Goal: Task Accomplishment & Management: Use online tool/utility

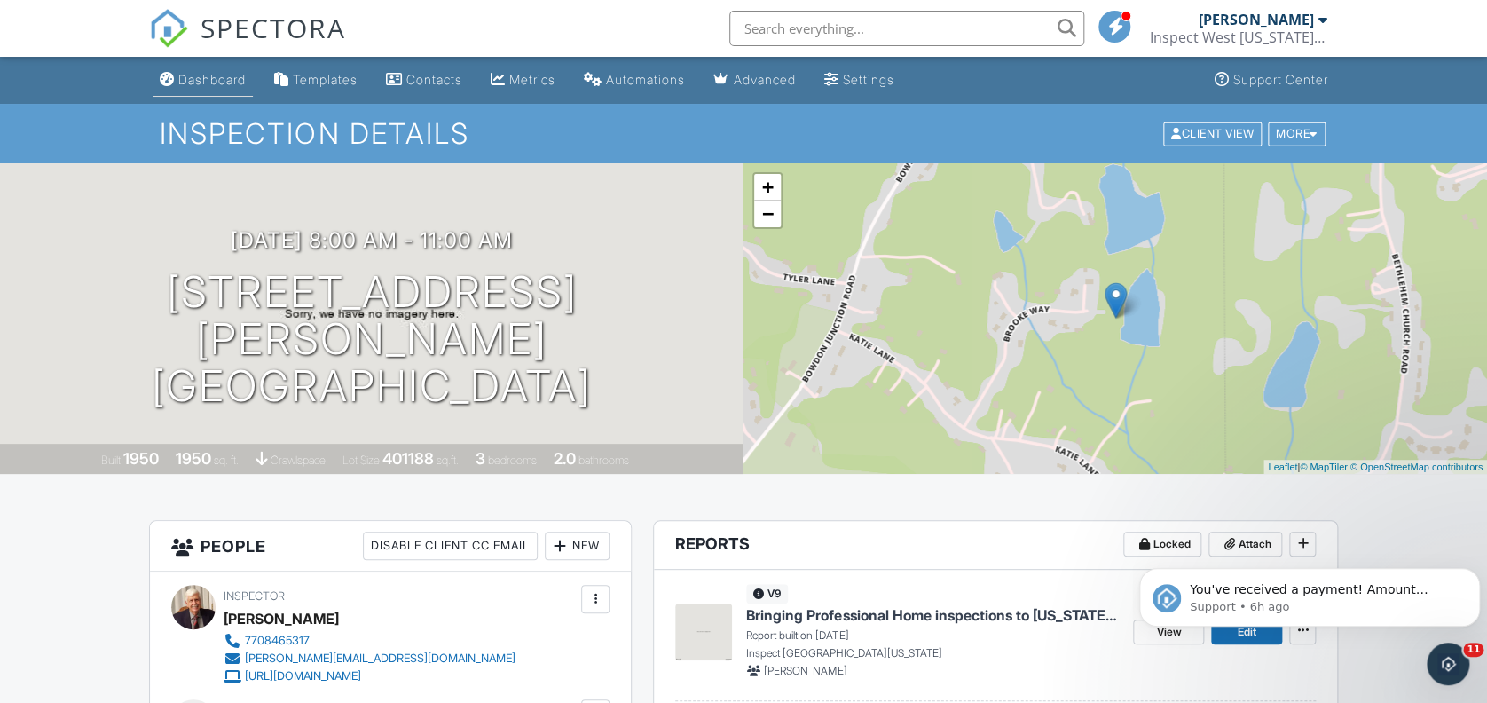
click at [212, 81] on div "Dashboard" at bounding box center [211, 79] width 67 height 15
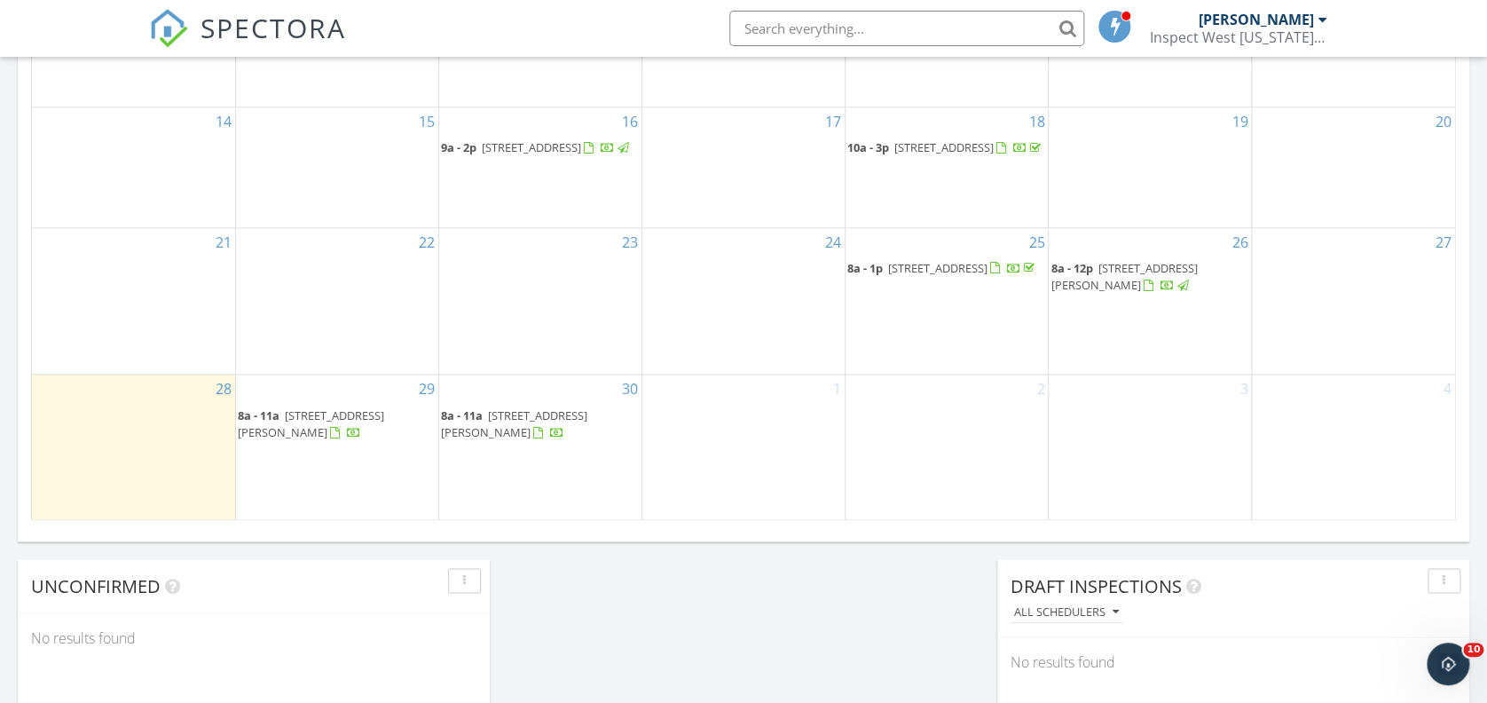
scroll to position [1285, 0]
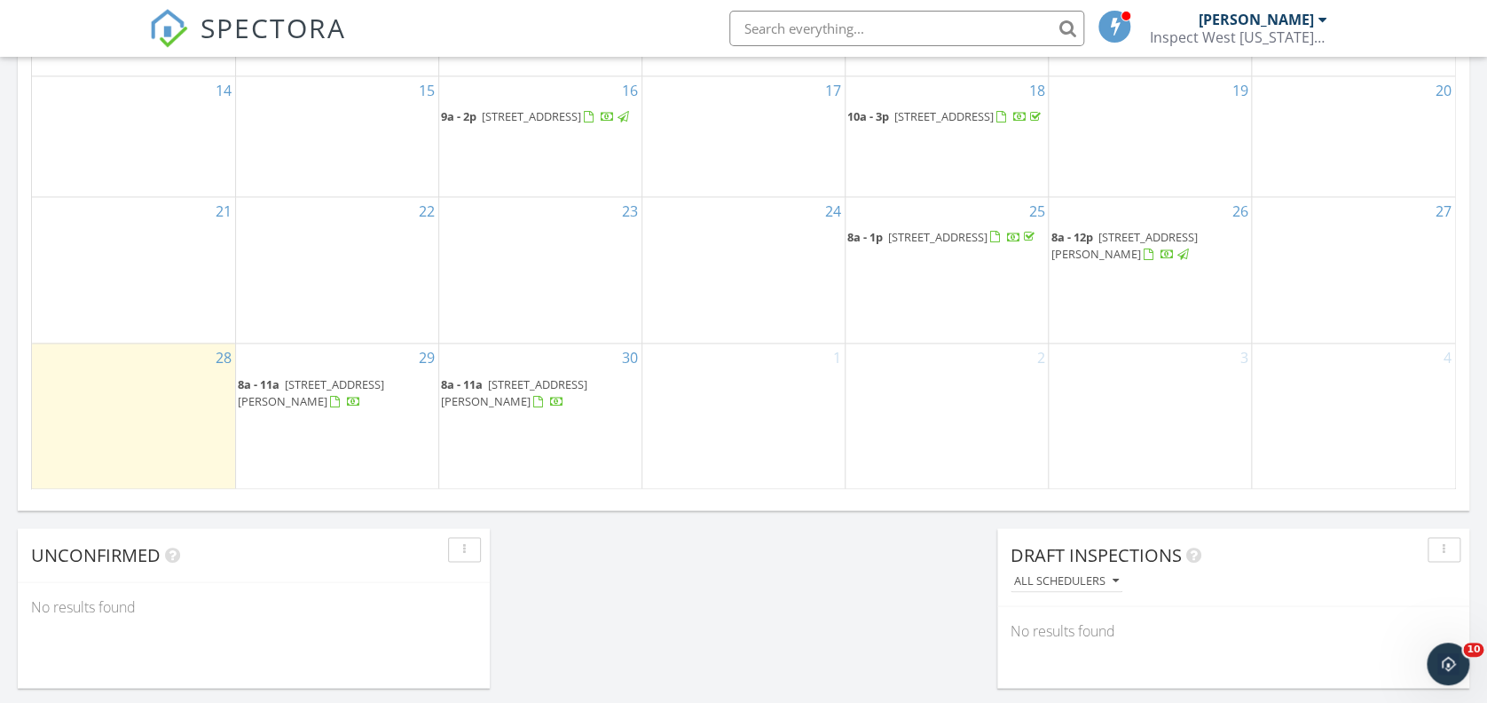
click at [343, 399] on span "146 Carter St, Carrollton 30117" at bounding box center [311, 391] width 146 height 33
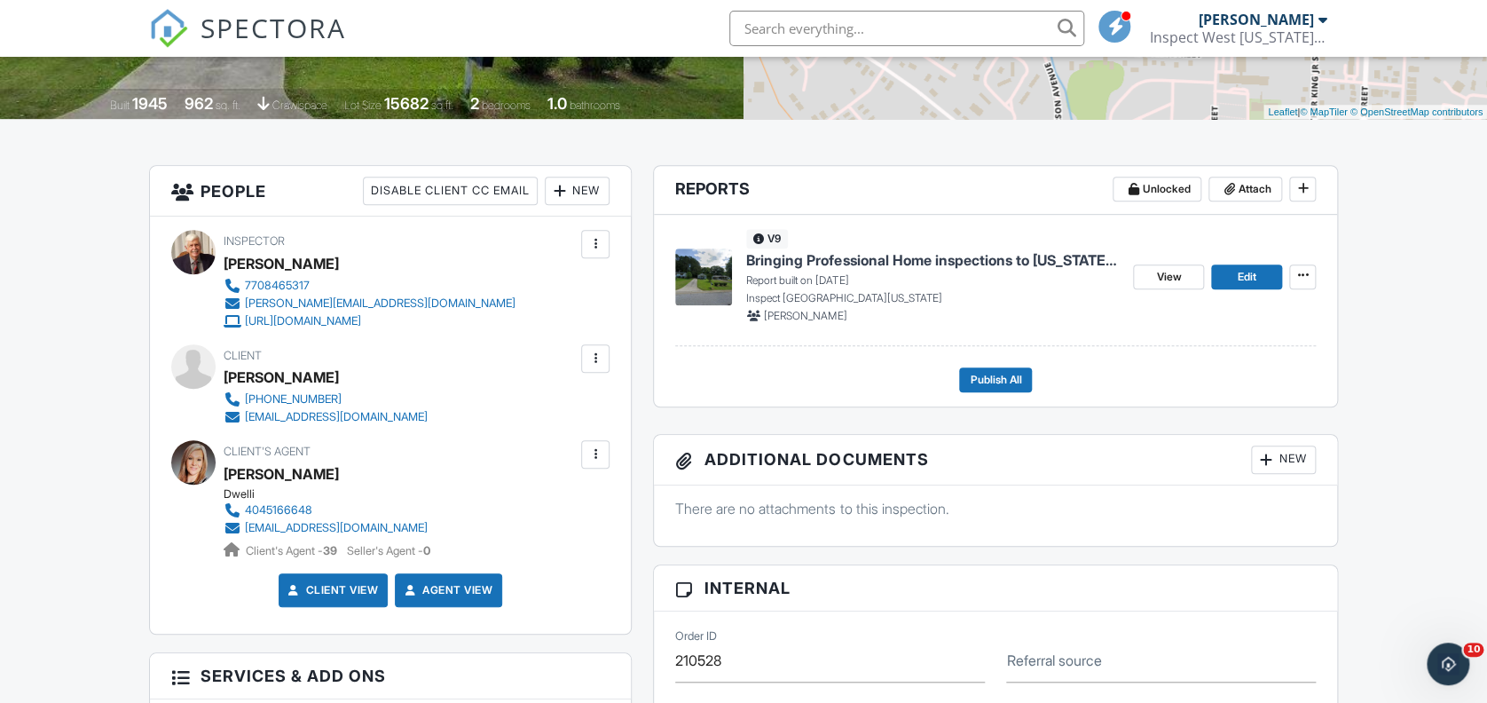
click at [800, 264] on span "Bringing Professional Home inspections to [US_STATE] Customers." at bounding box center [932, 260] width 373 height 20
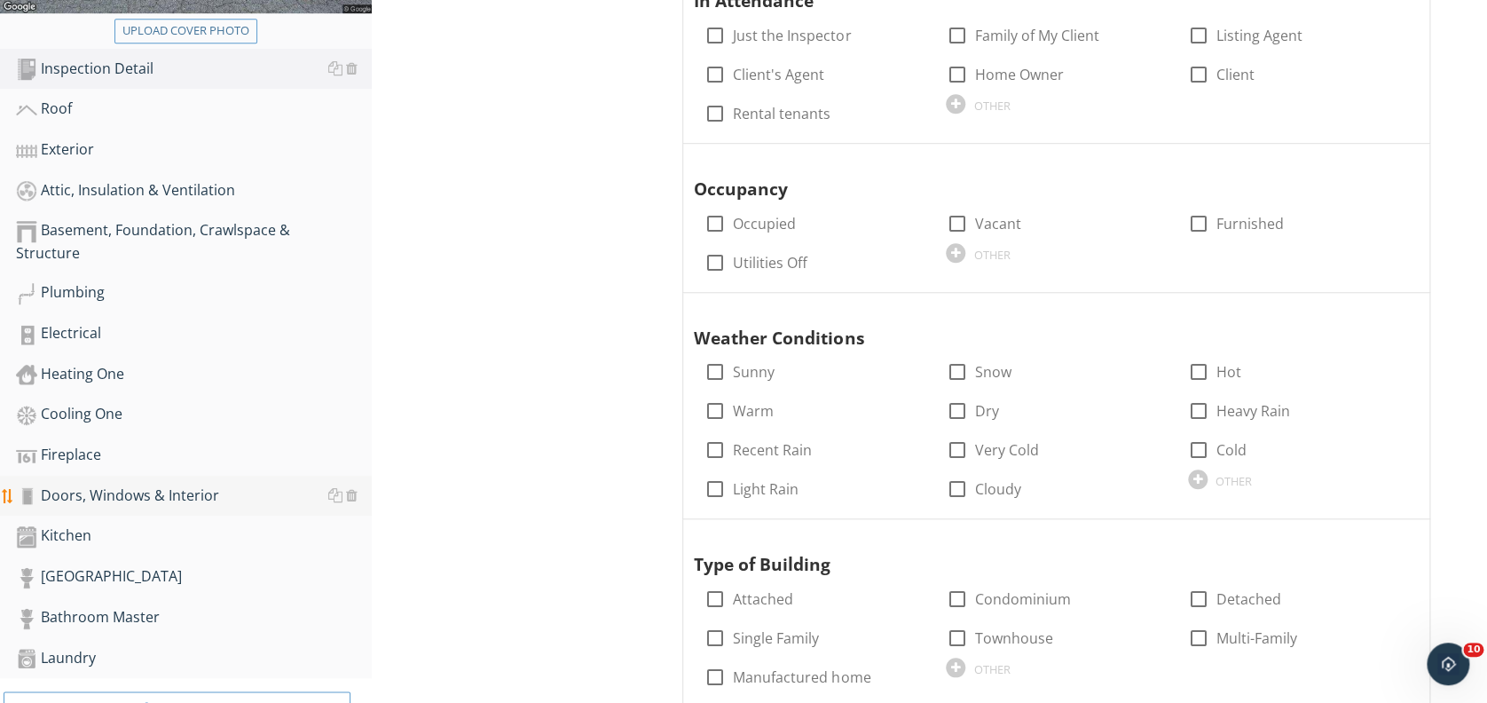
scroll to position [449, 0]
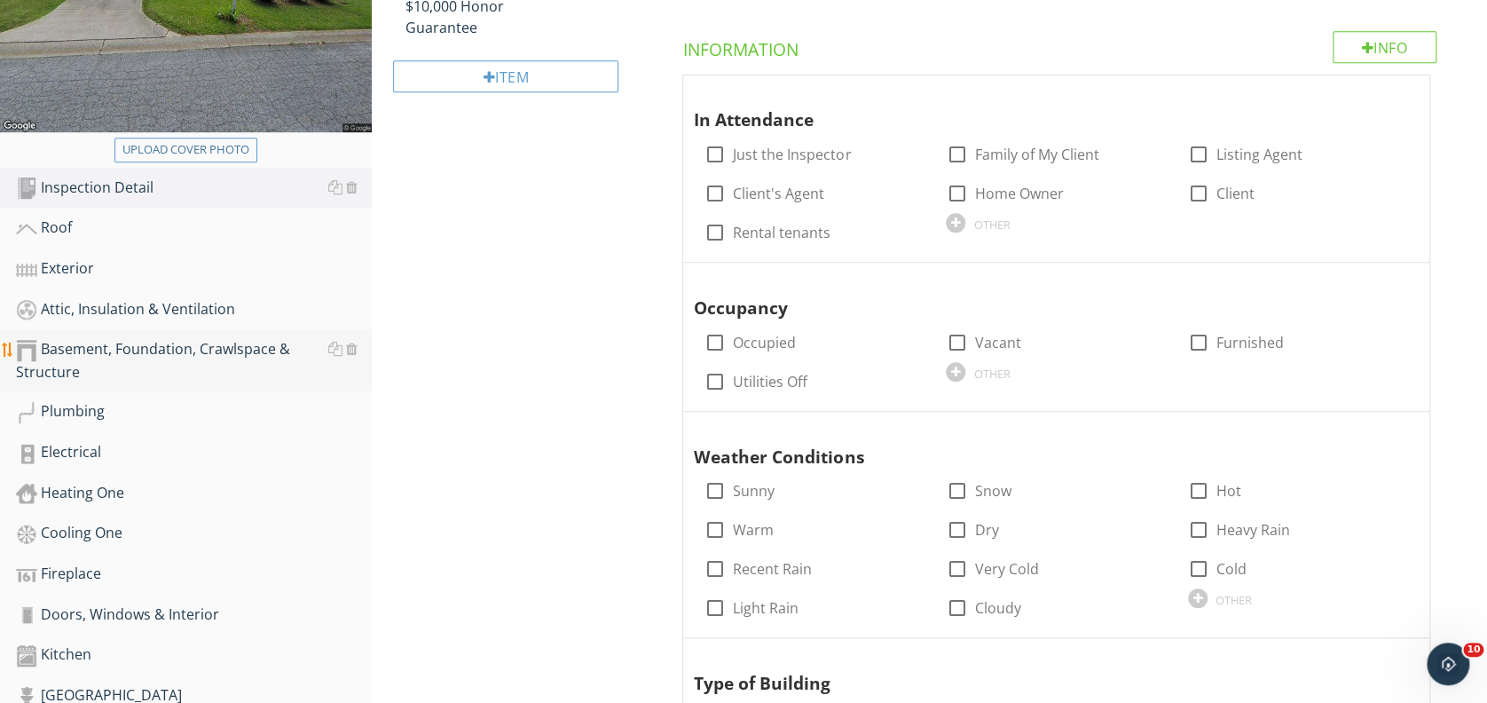
click at [215, 350] on div "Basement, Foundation, Crawlspace & Structure" at bounding box center [194, 360] width 356 height 44
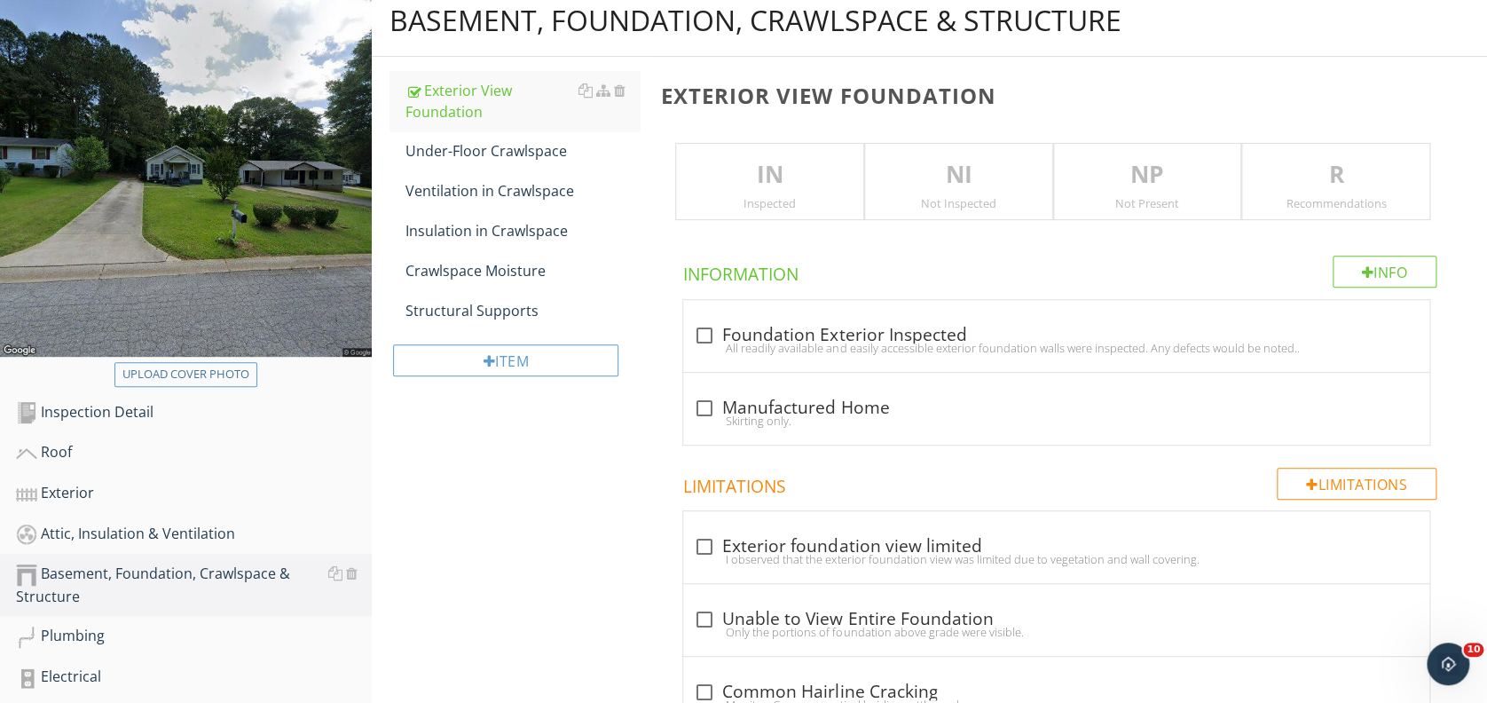
scroll to position [213, 0]
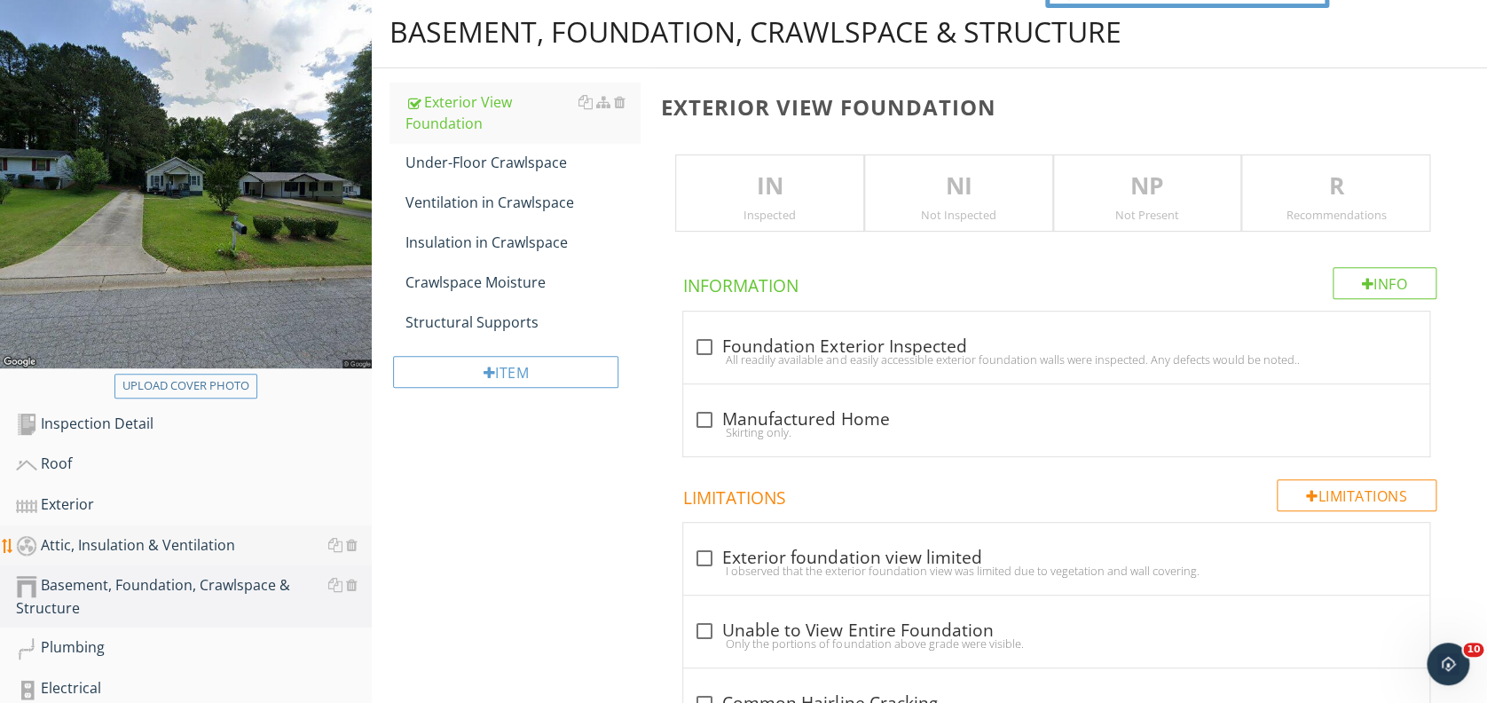
click at [149, 543] on div "Attic, Insulation & Ventilation" at bounding box center [194, 545] width 356 height 23
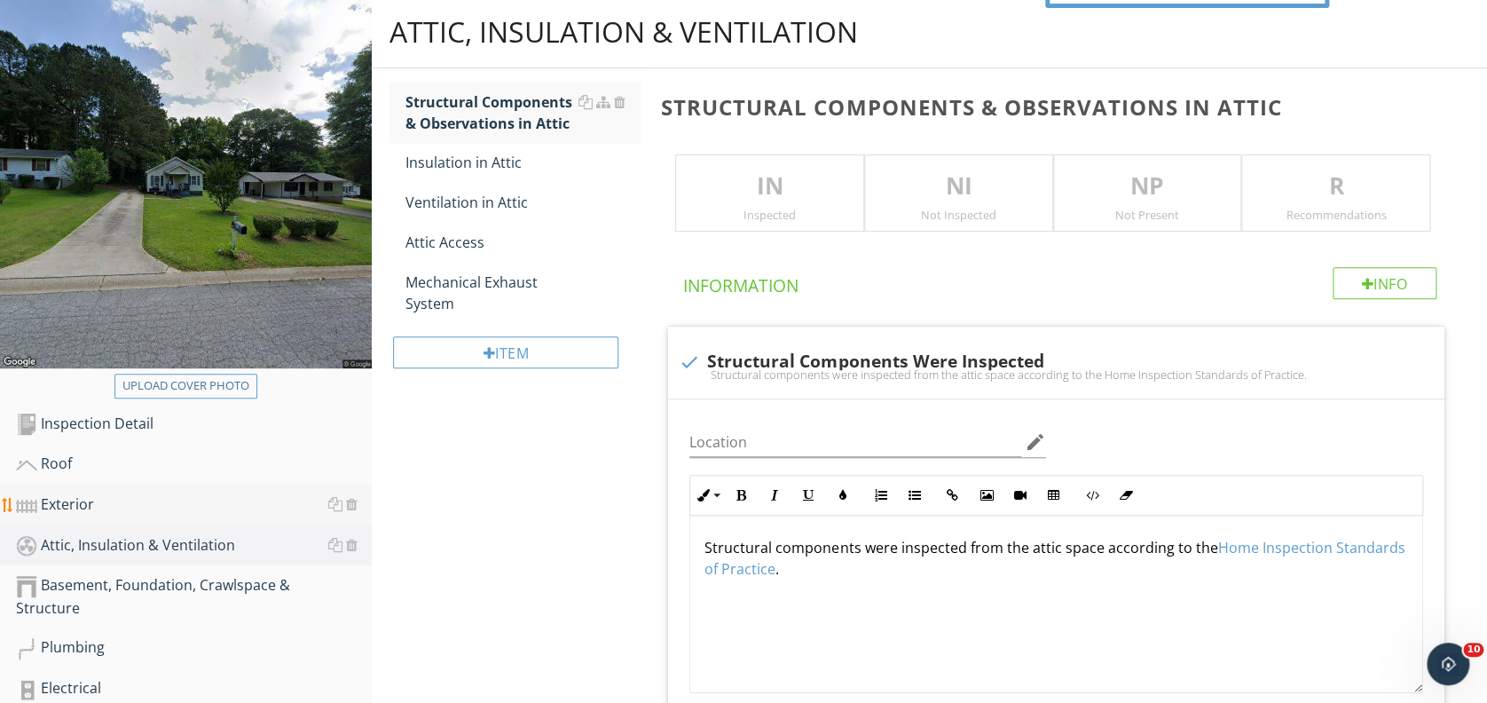
click at [85, 503] on div "Exterior" at bounding box center [194, 504] width 356 height 23
type textarea "<p>Structural components were inspected from the attic space according to the <…"
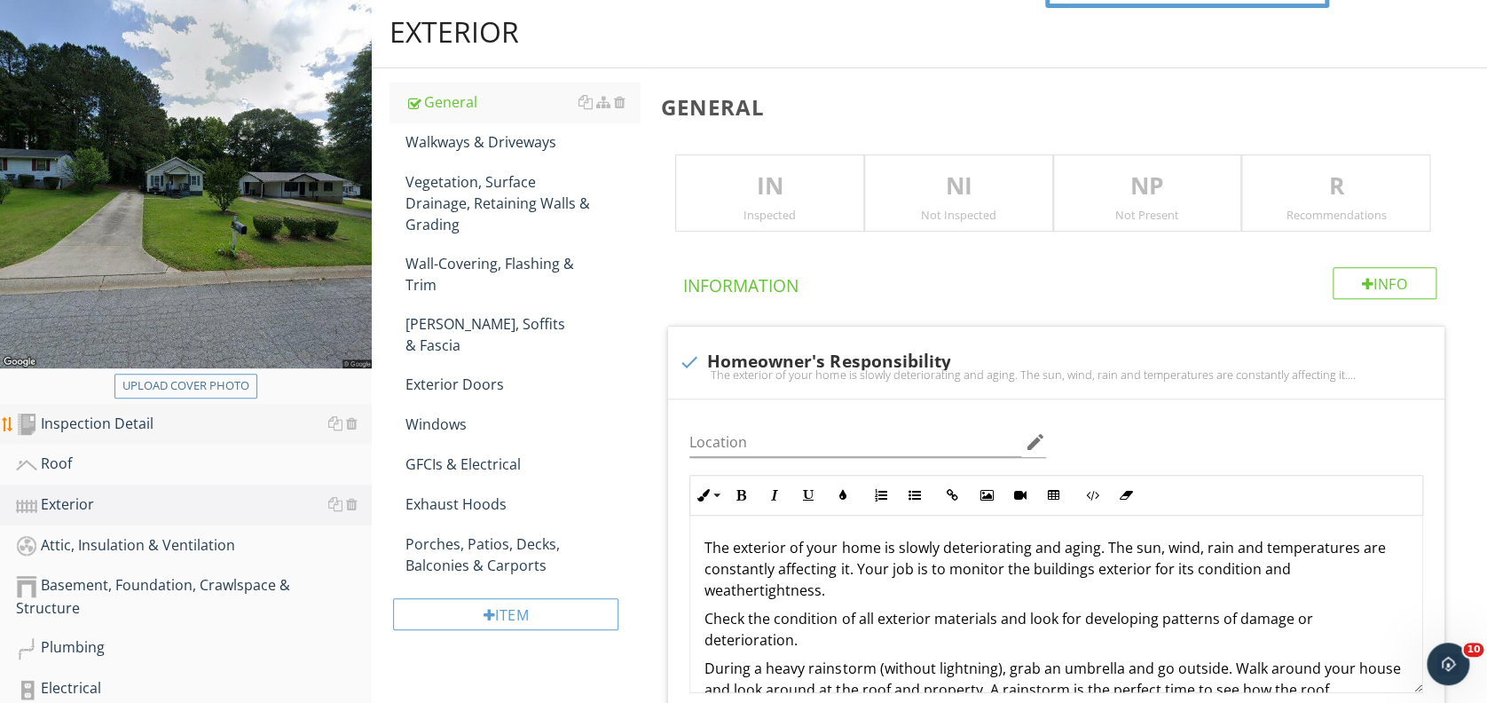
click at [130, 425] on div "Inspection Detail" at bounding box center [194, 424] width 356 height 23
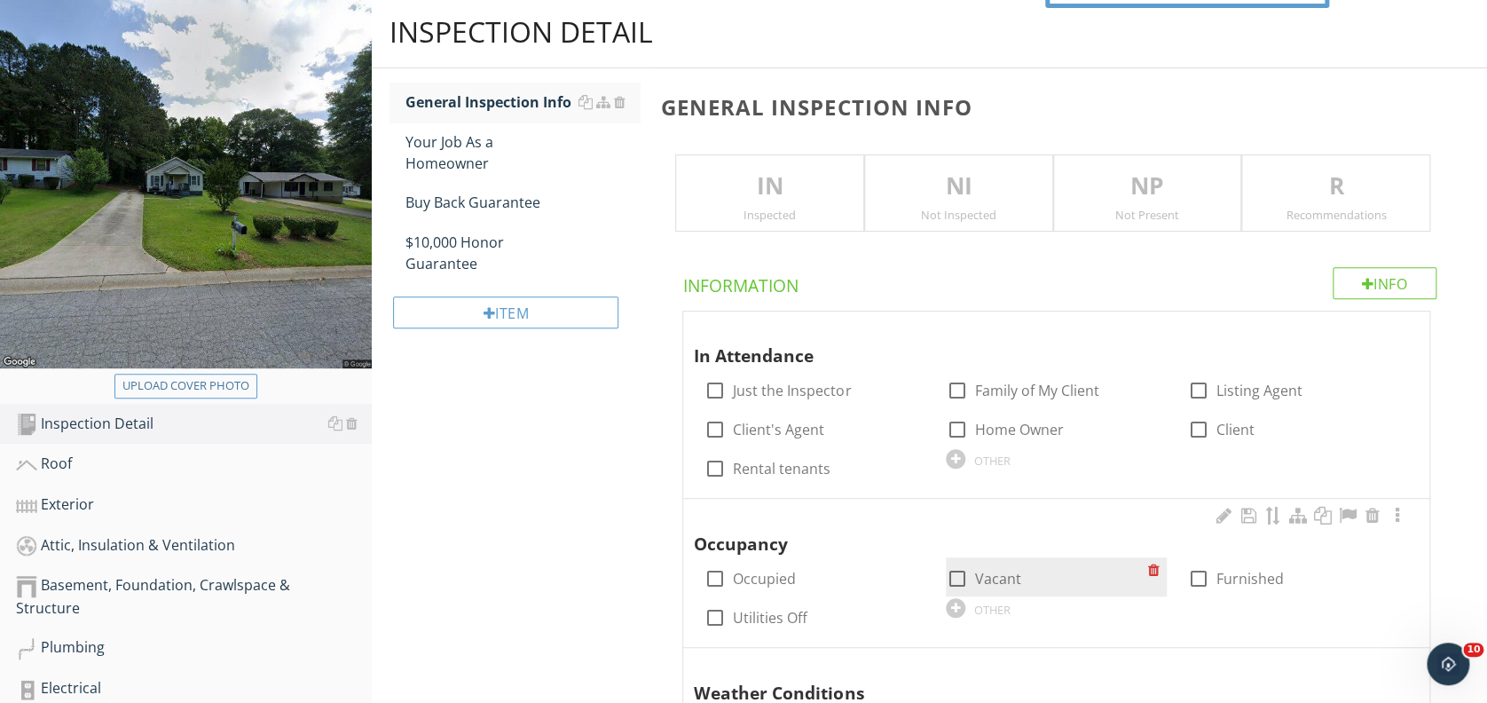
click at [961, 572] on div at bounding box center [956, 578] width 30 height 30
checkbox input "true"
click at [709, 194] on p "IN" at bounding box center [769, 186] width 187 height 35
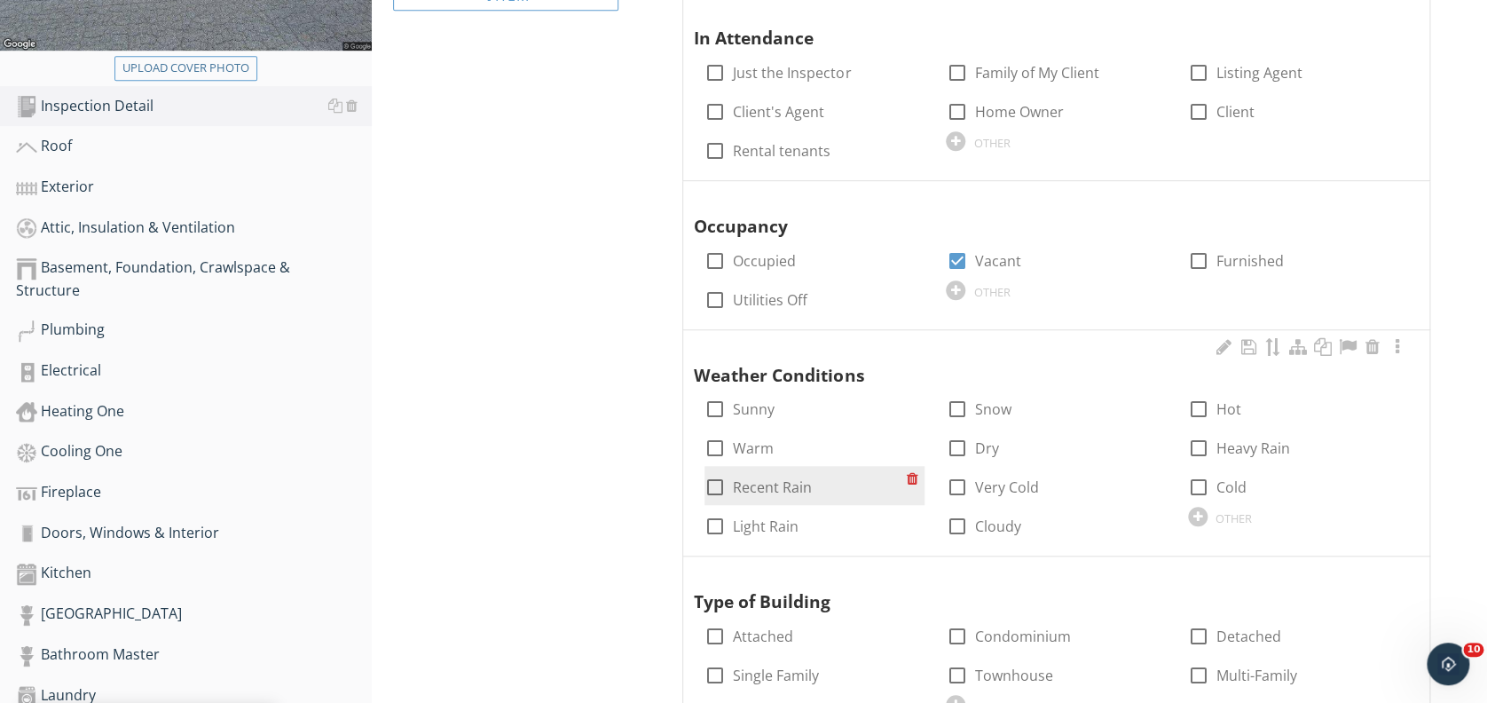
scroll to position [686, 0]
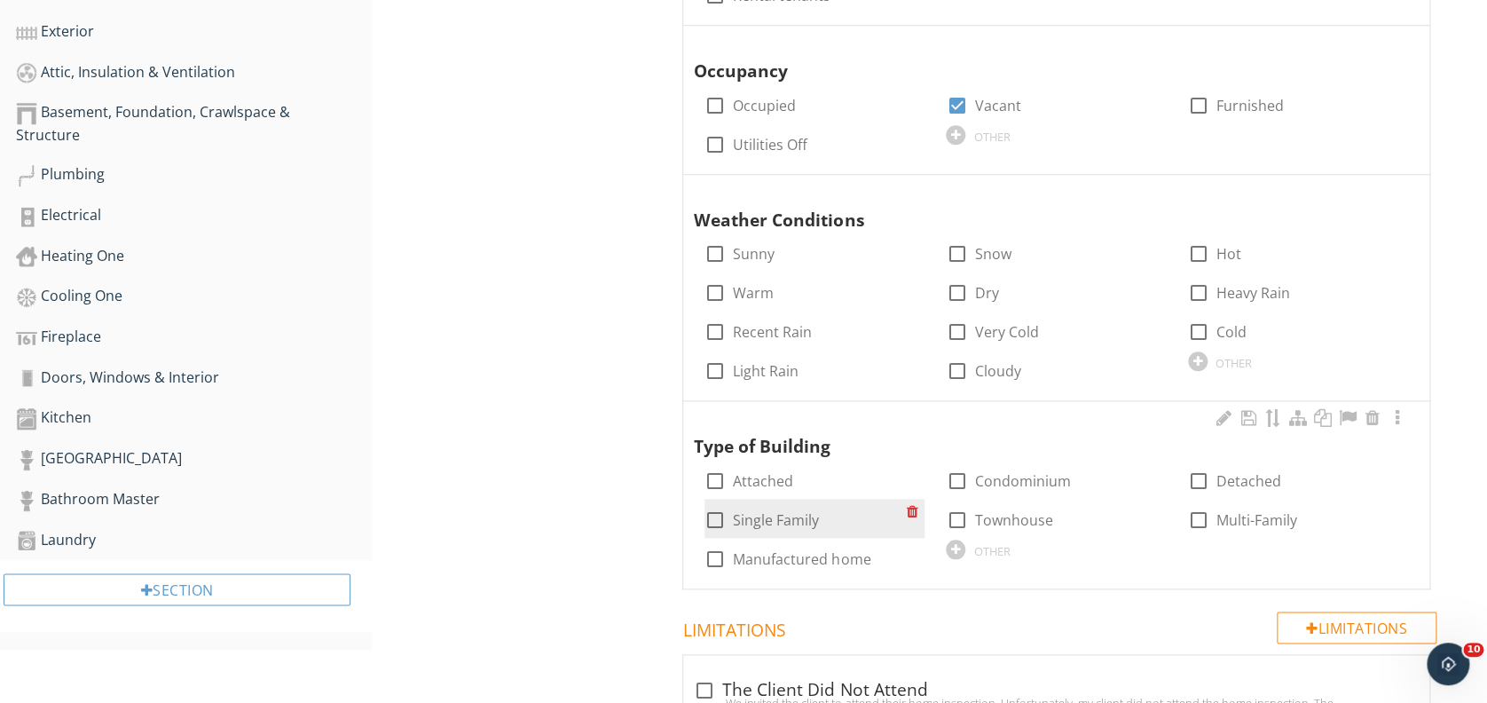
click at [718, 519] on div at bounding box center [715, 520] width 30 height 30
checkbox input "true"
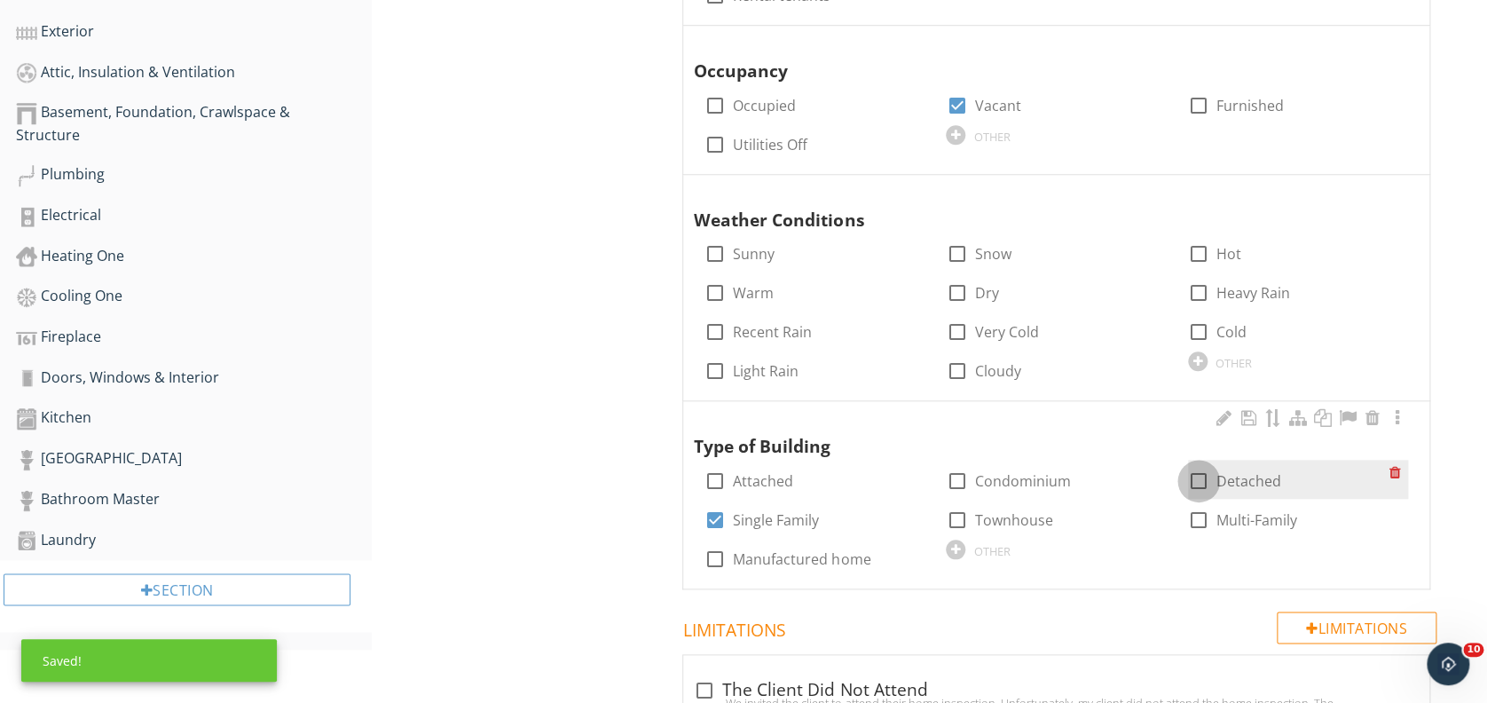
click at [1201, 476] on div at bounding box center [1199, 481] width 30 height 30
checkbox input "true"
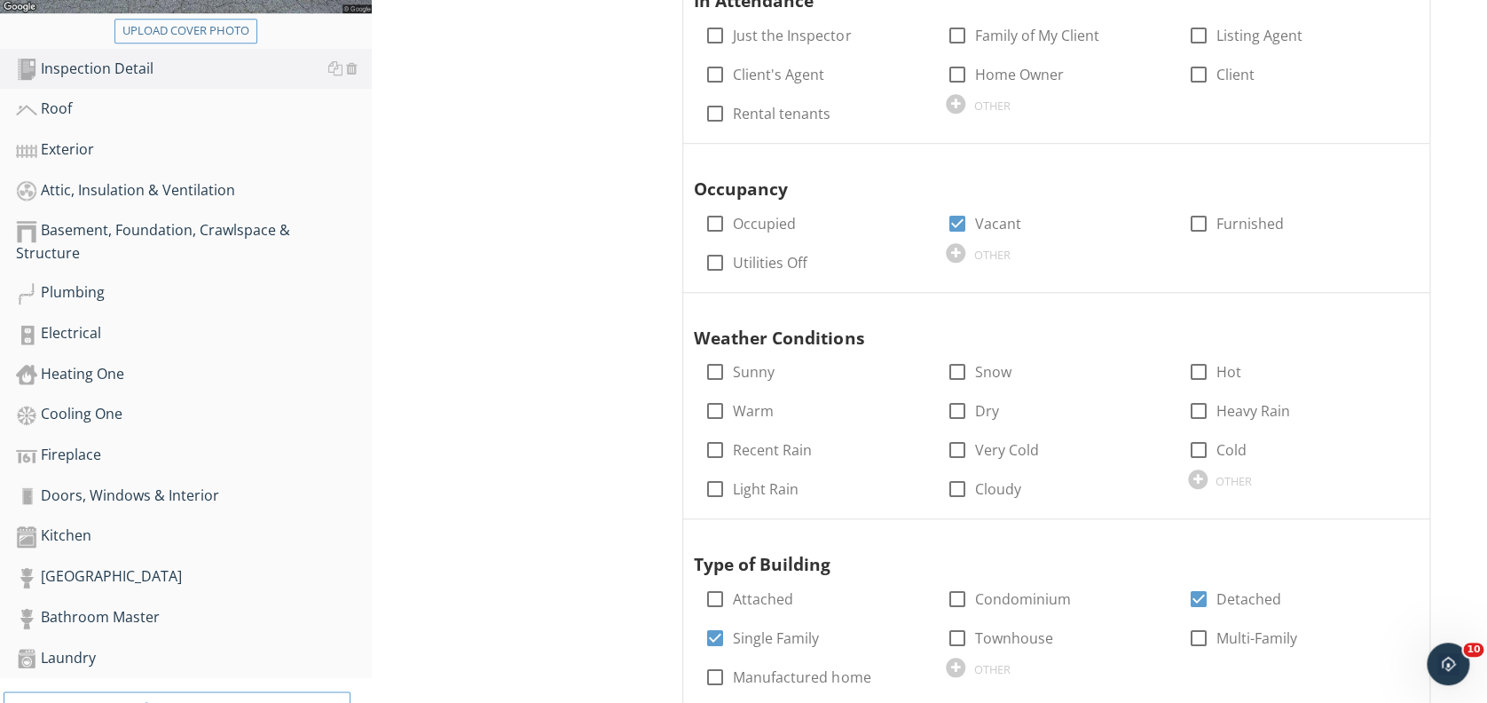
scroll to position [94, 0]
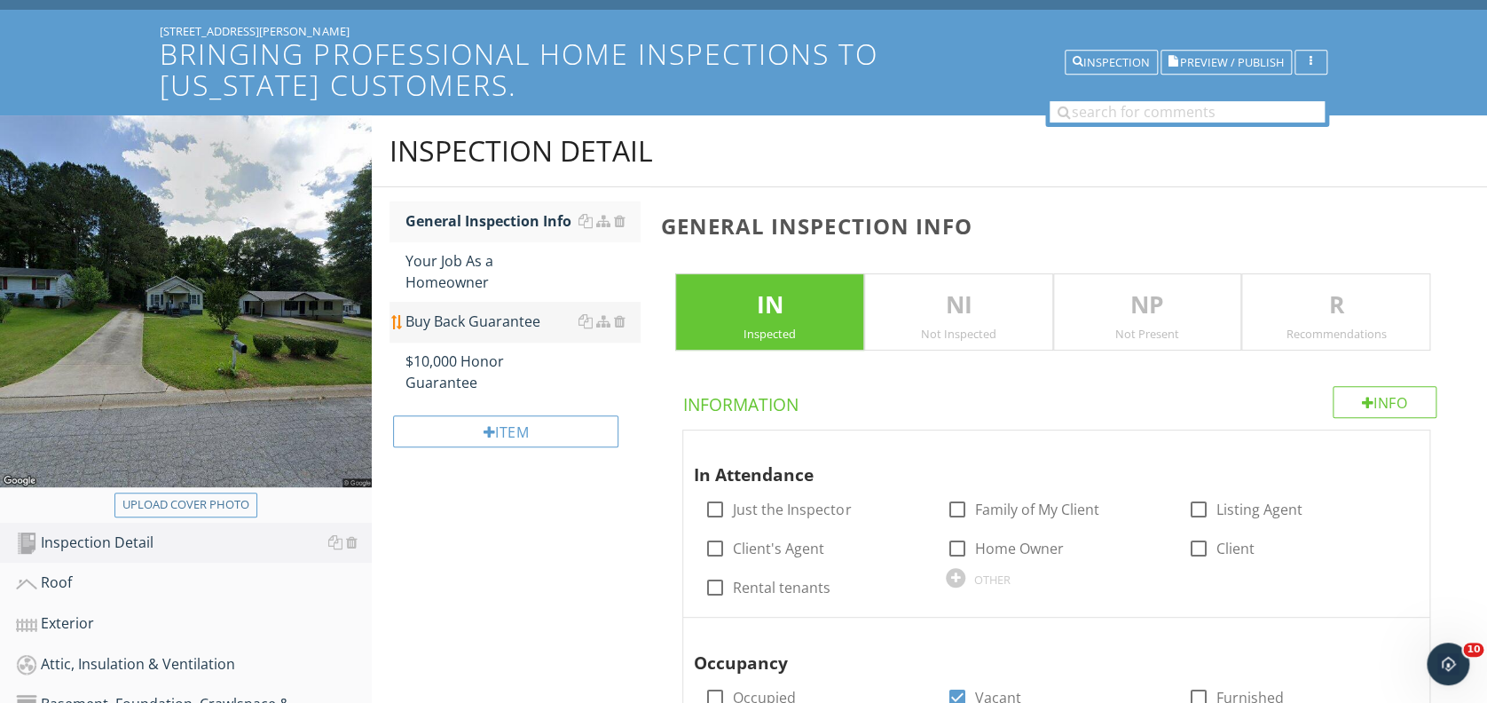
click at [519, 311] on div "Buy Back Guarantee" at bounding box center [522, 321] width 234 height 21
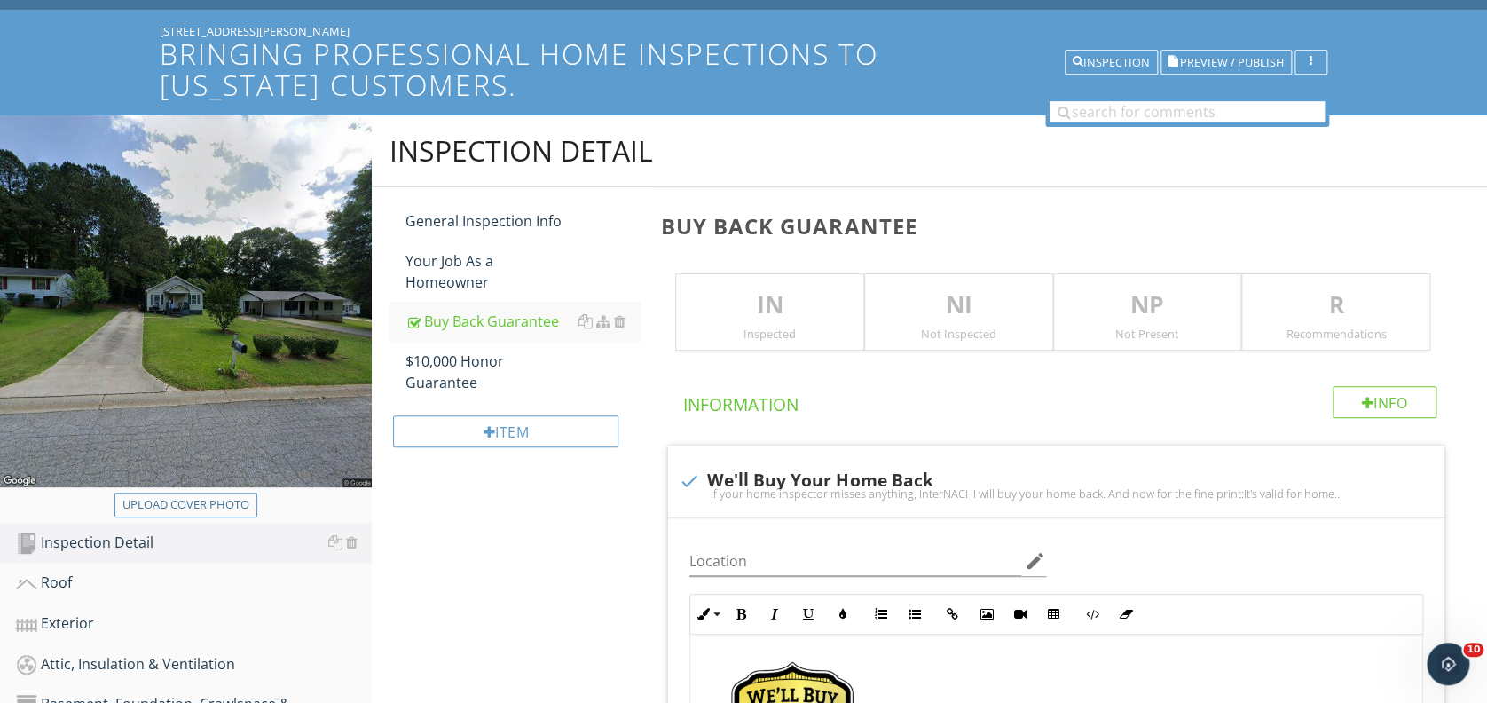
click at [799, 325] on div "IN Inspected" at bounding box center [769, 312] width 189 height 78
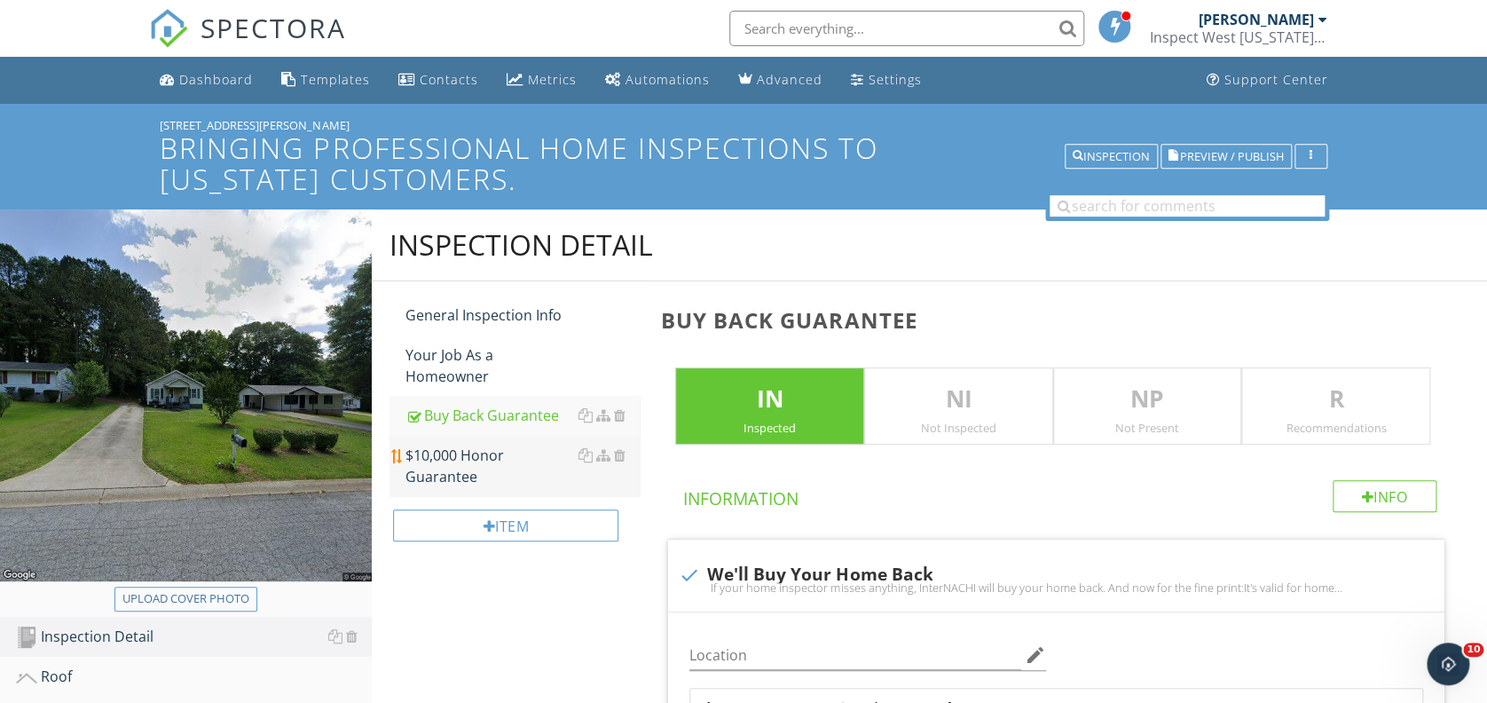
click at [510, 445] on div "$10,000 Honor Guarantee" at bounding box center [522, 466] width 234 height 43
type textarea "<p><a fr-original-style="" href="http://www.nachi.org/buy" rel="noopener norefe…"
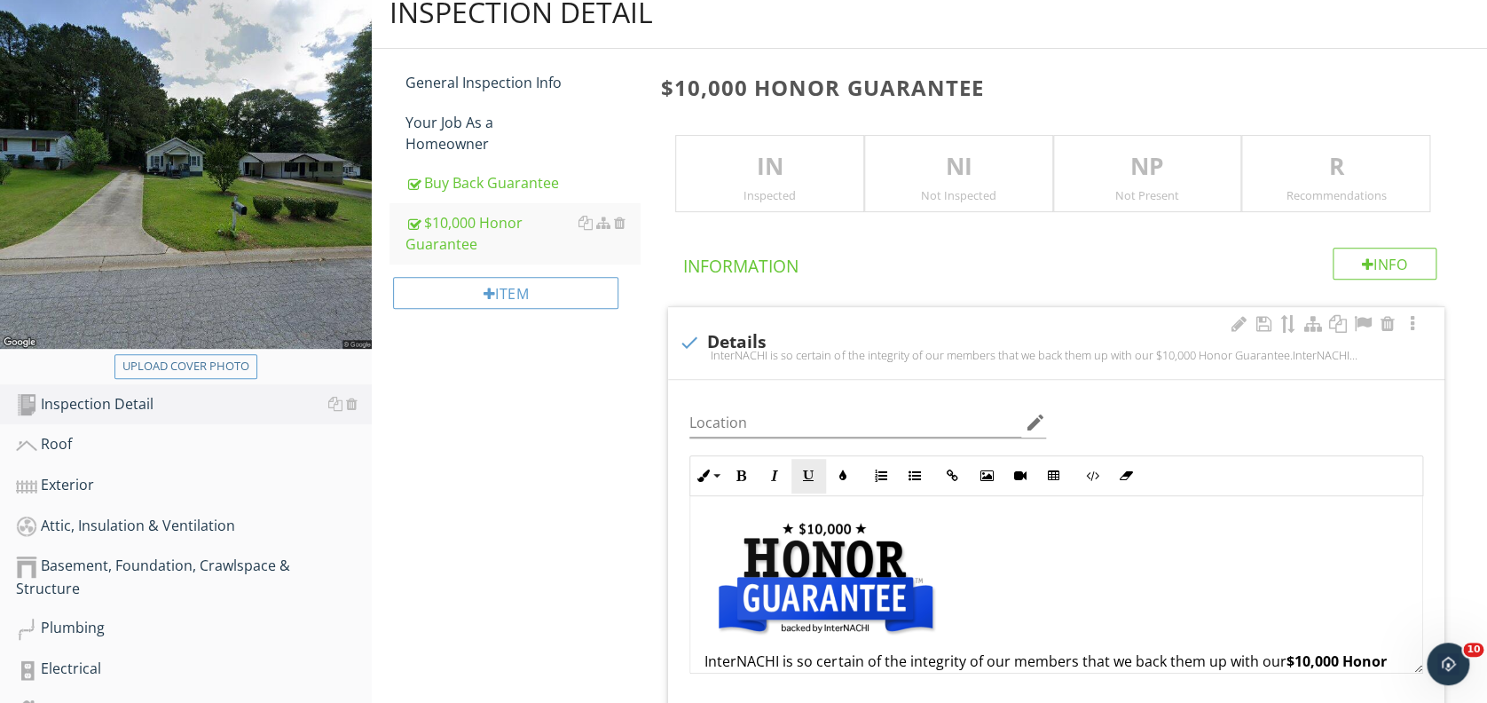
scroll to position [236, 0]
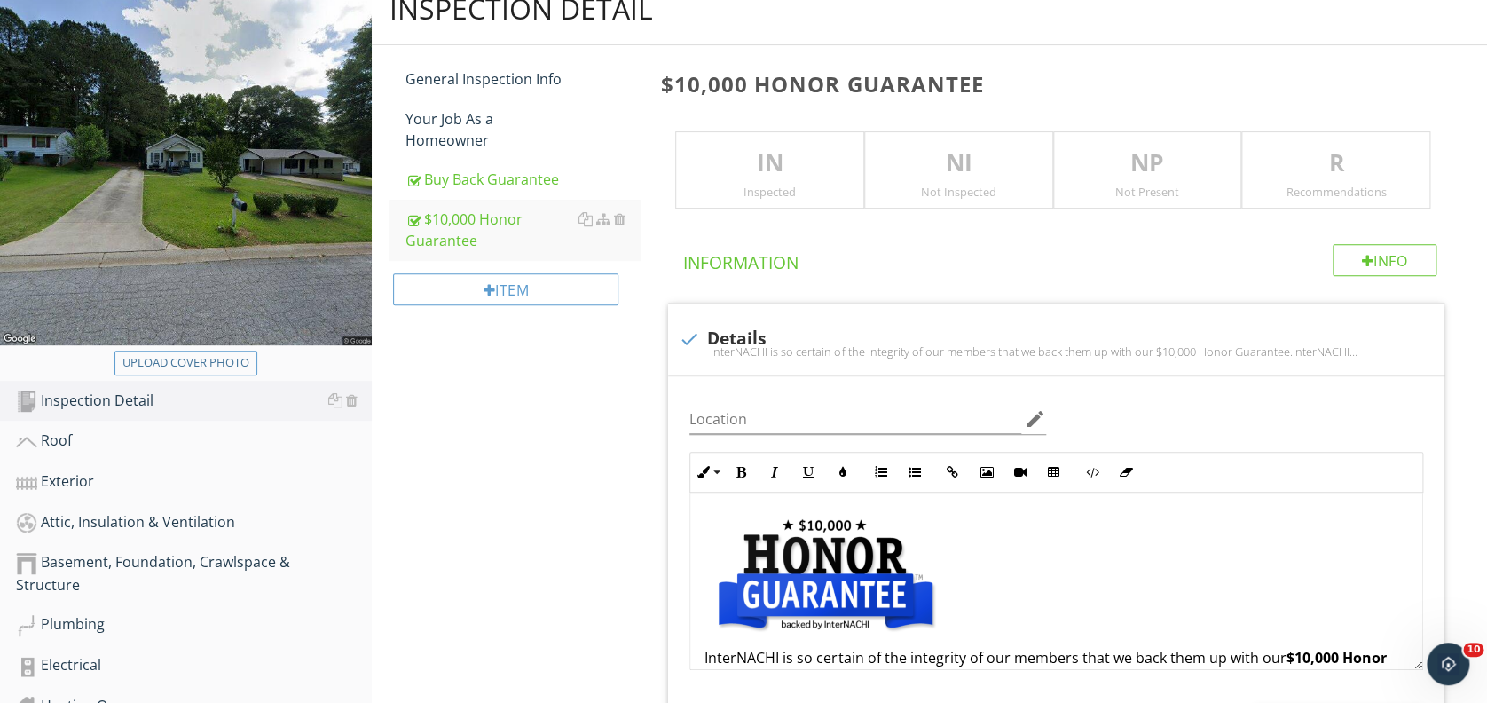
click at [759, 174] on p "IN" at bounding box center [769, 163] width 187 height 35
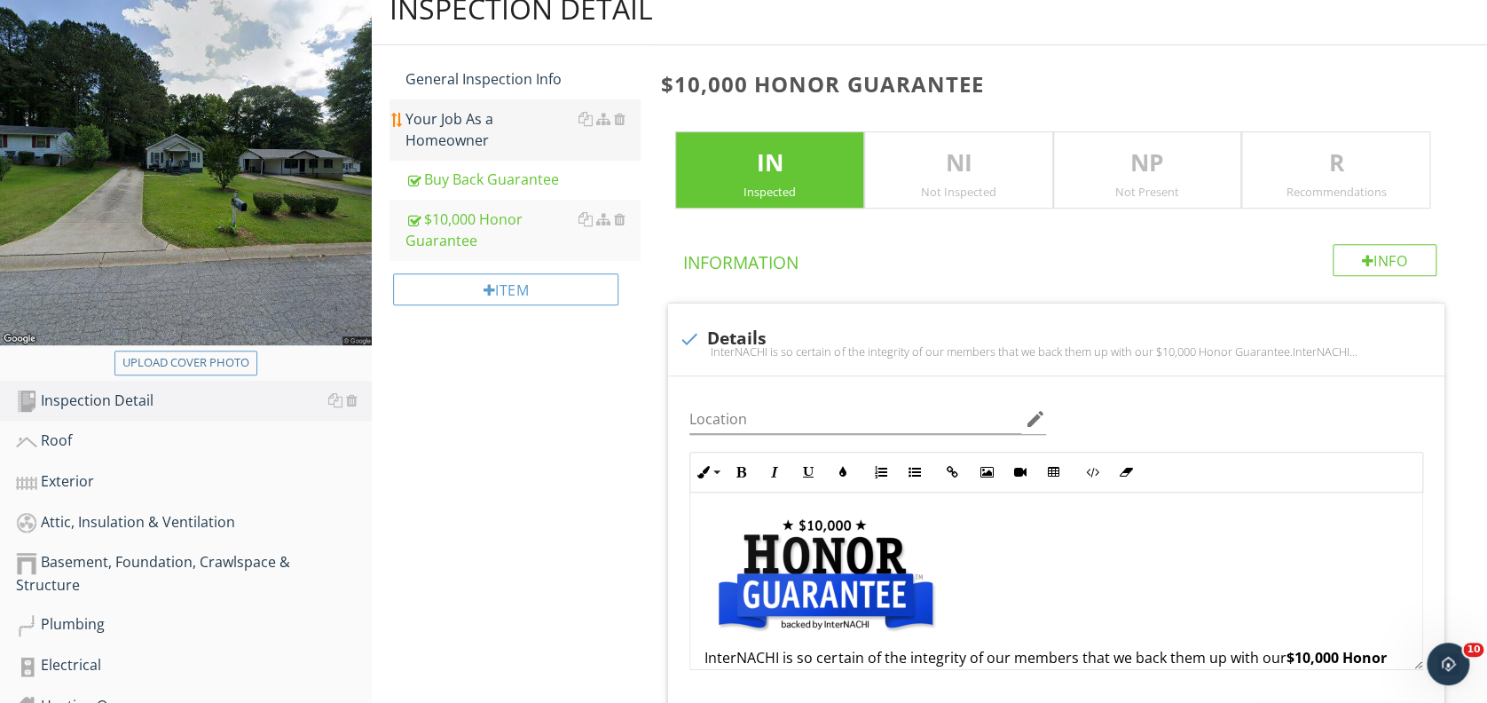
click at [504, 127] on div "Your Job As a Homeowner" at bounding box center [522, 129] width 234 height 43
type textarea "<p><a fr-original-style="" href="http://www.nachi.org/honor" rel="noopener nore…"
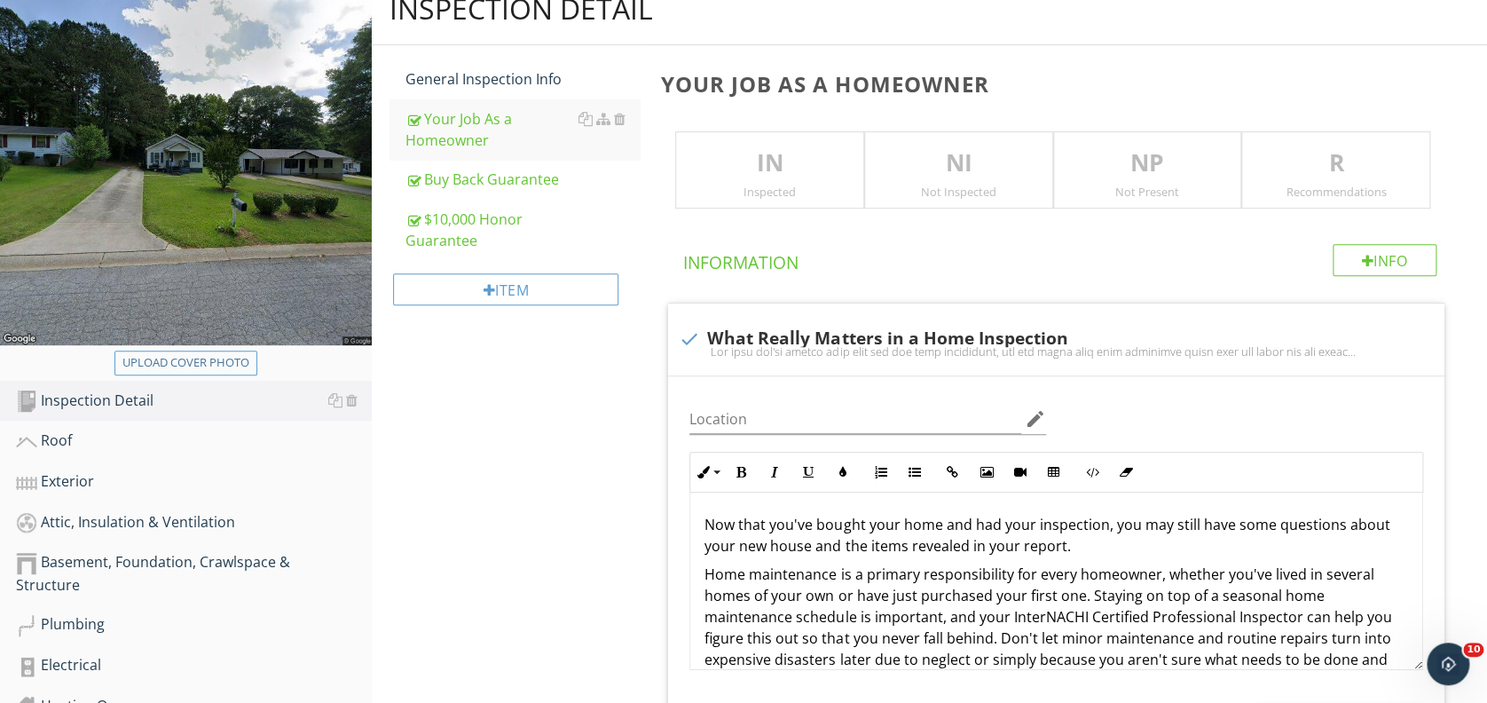
click at [760, 166] on p "IN" at bounding box center [769, 163] width 187 height 35
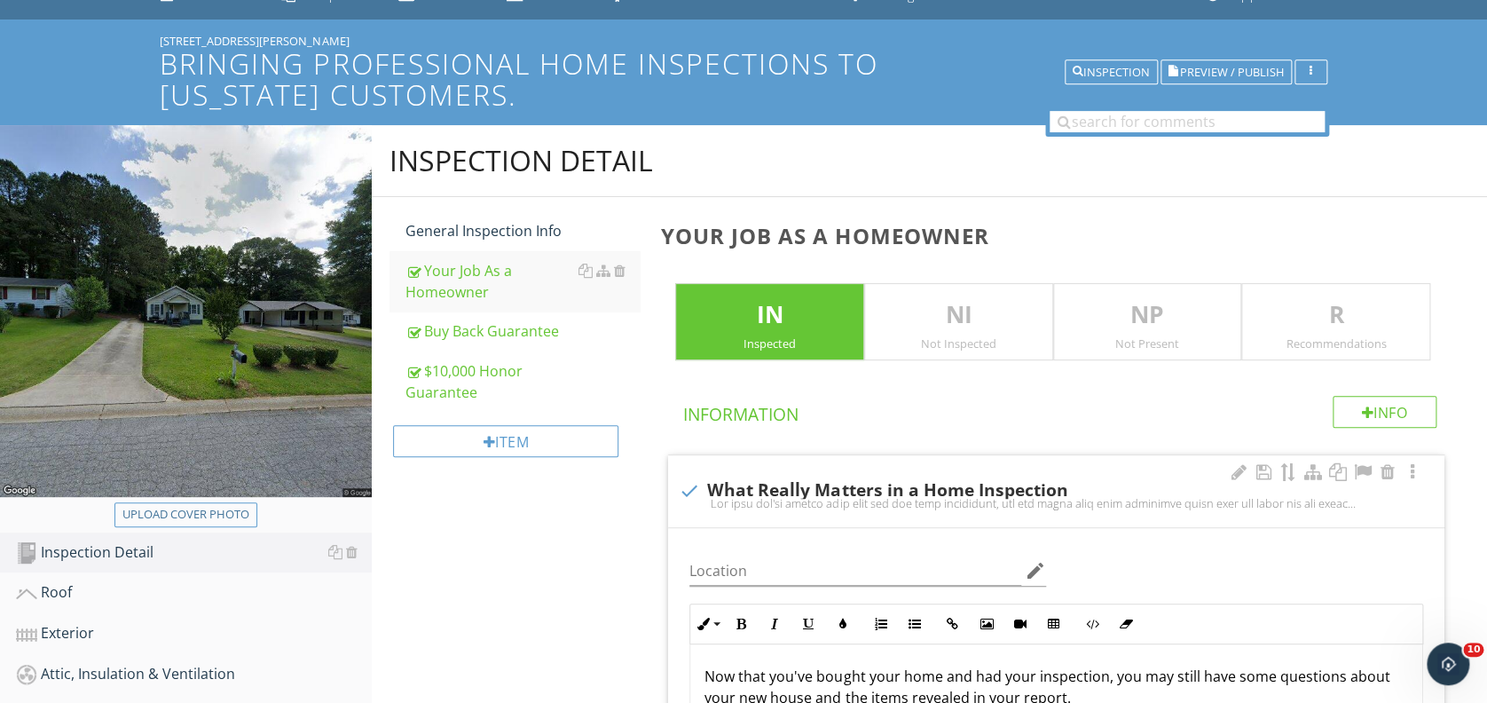
scroll to position [118, 0]
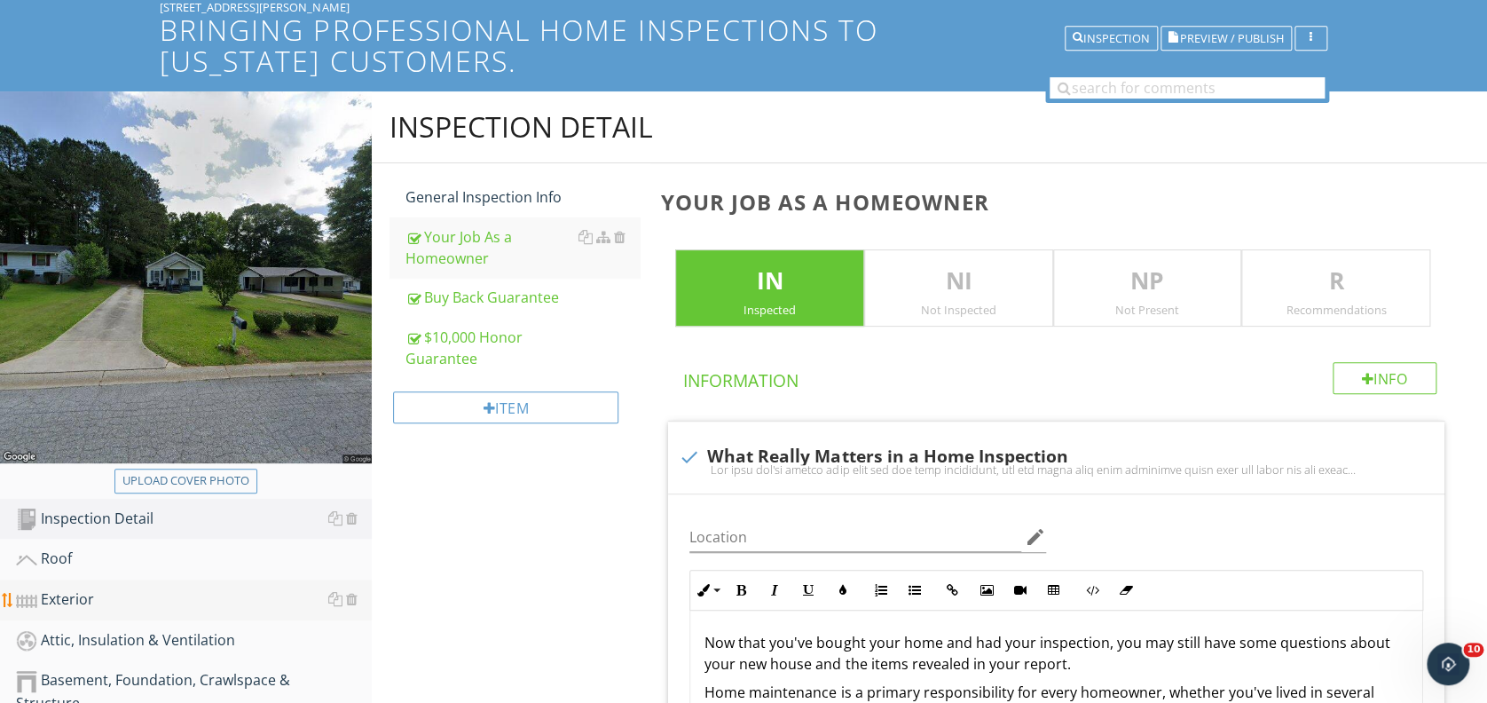
click at [124, 603] on div "Exterior" at bounding box center [194, 599] width 356 height 23
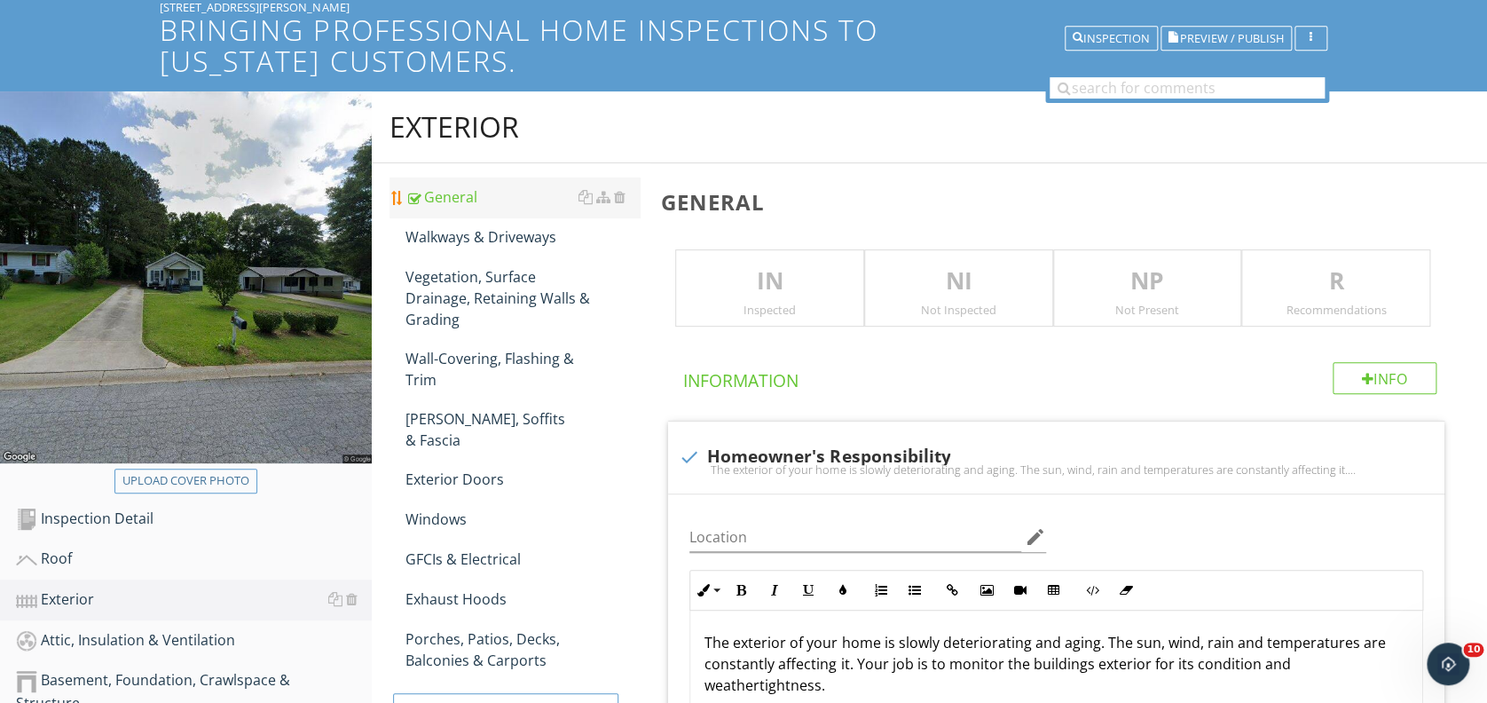
click at [447, 194] on div "General" at bounding box center [522, 196] width 234 height 21
click at [717, 291] on p "IN" at bounding box center [769, 281] width 187 height 35
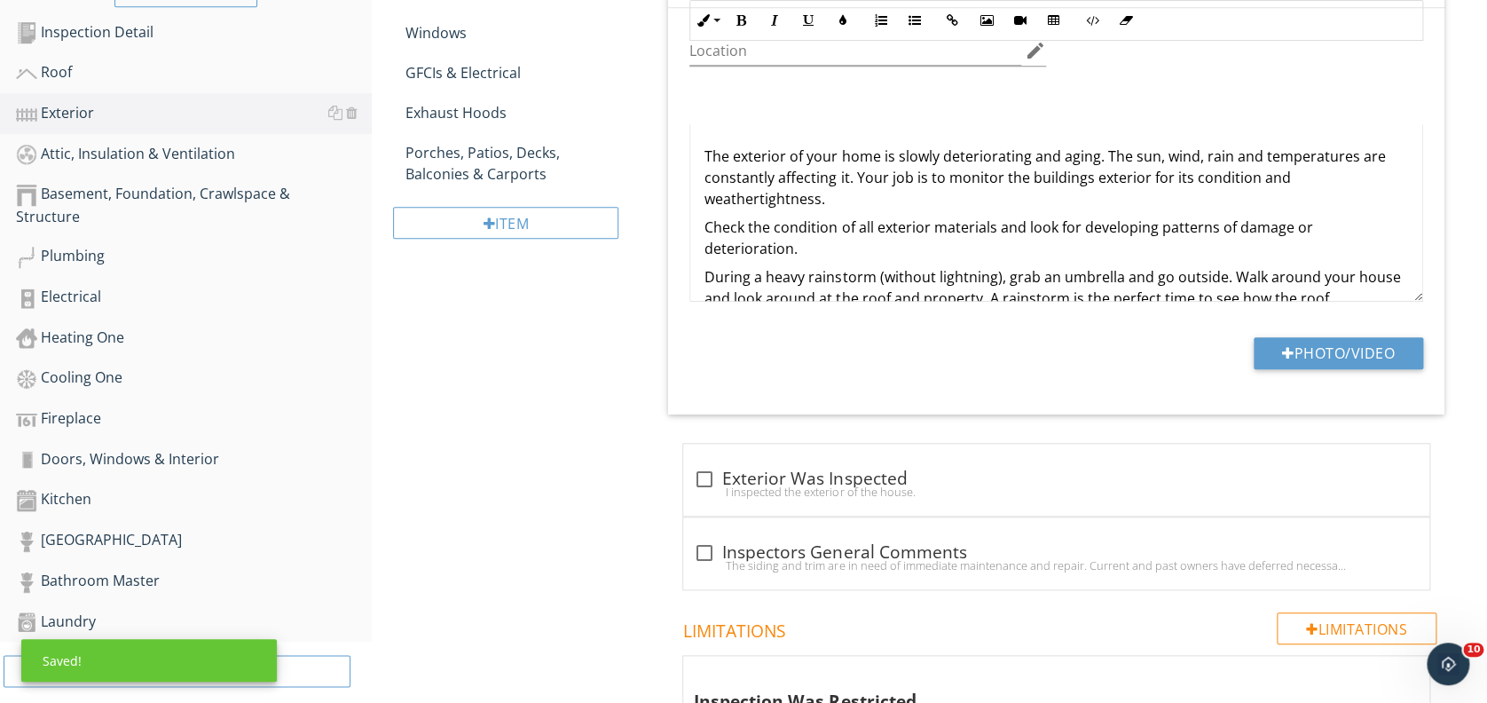
scroll to position [710, 0]
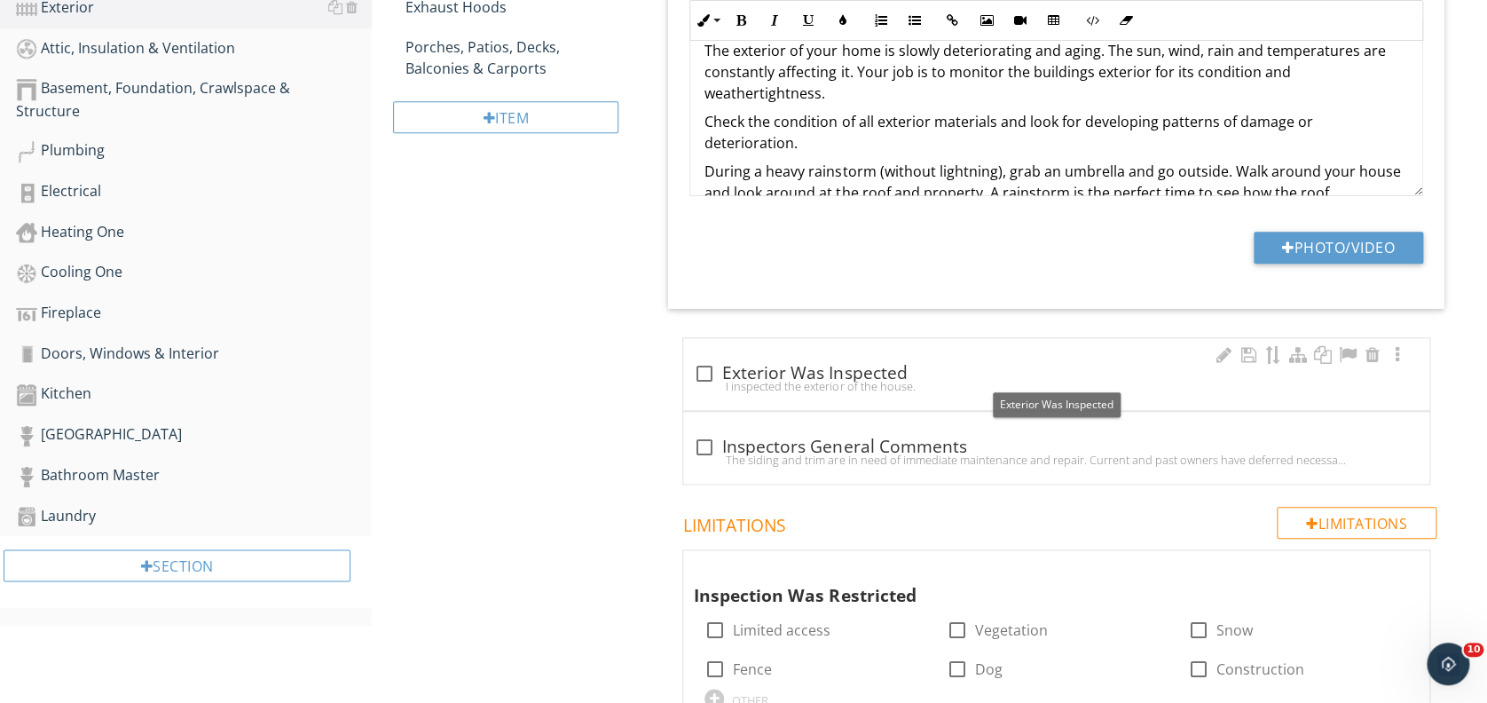
click at [708, 372] on div at bounding box center [704, 373] width 30 height 30
checkbox input "true"
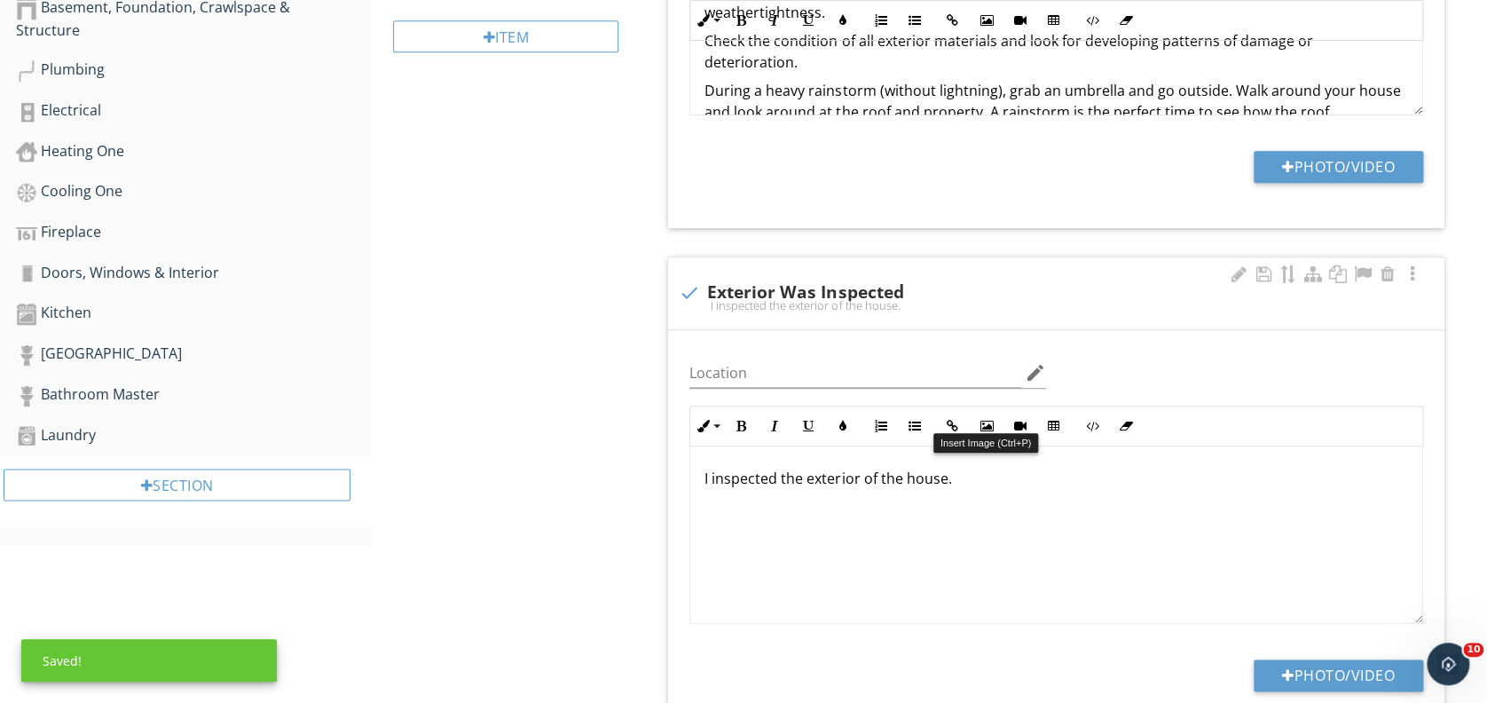
scroll to position [946, 0]
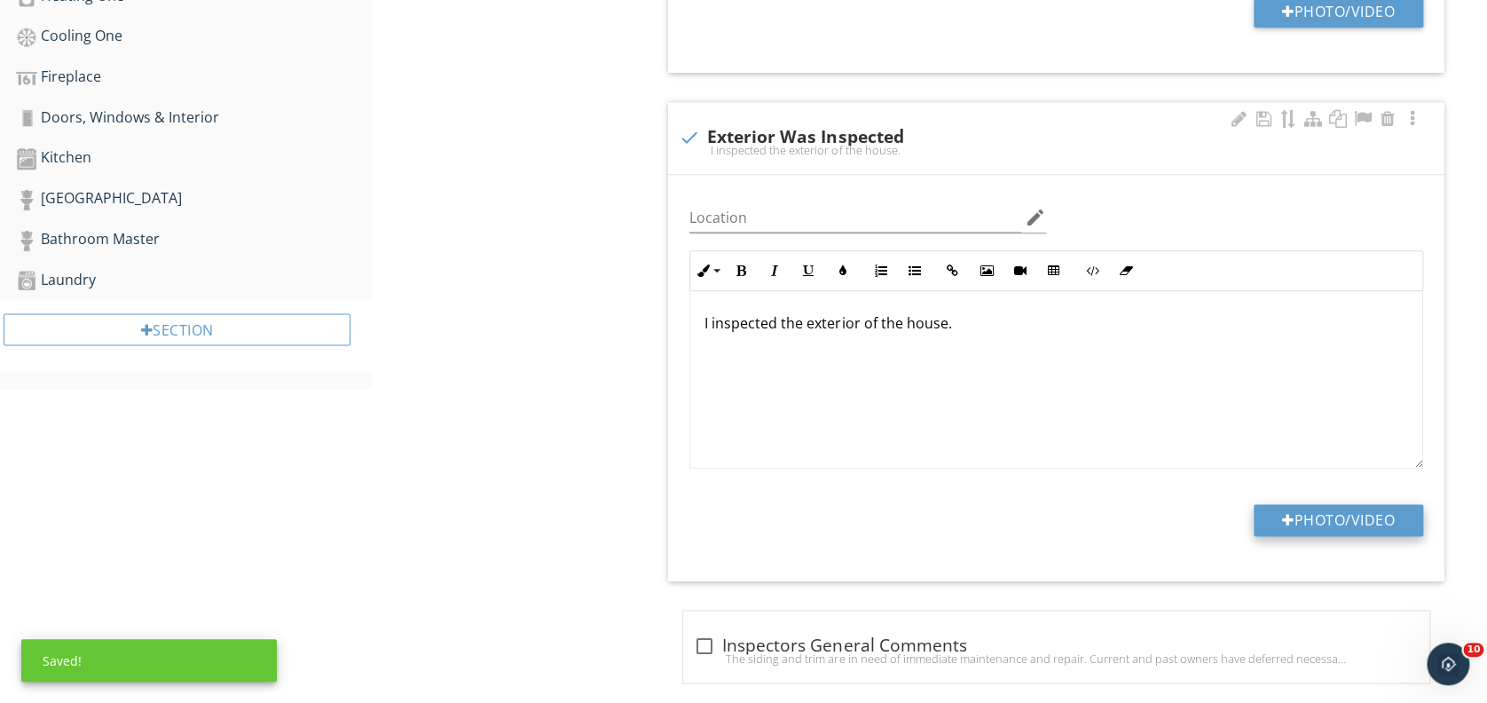
click at [1267, 518] on button "Photo/Video" at bounding box center [1338, 520] width 169 height 32
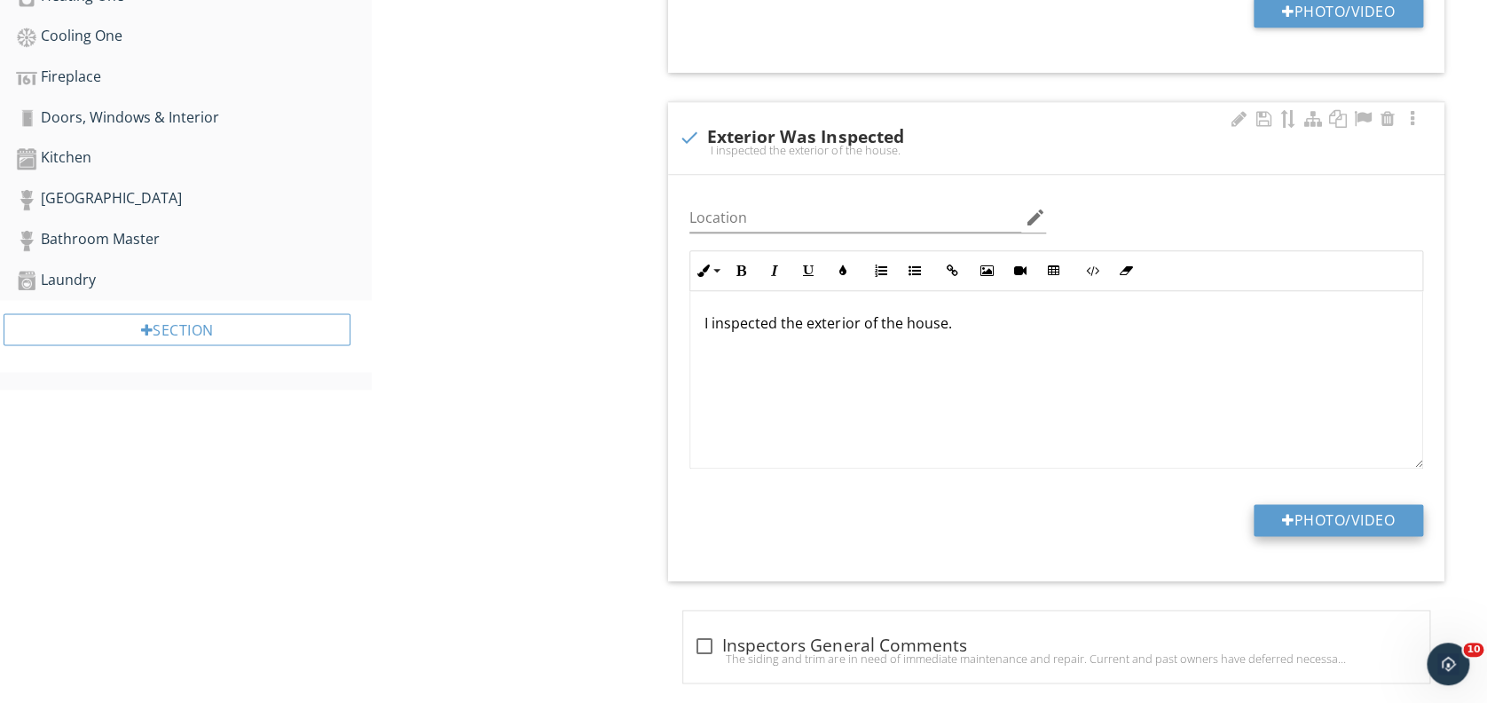
type input "C:\fakepath\1.jpg"
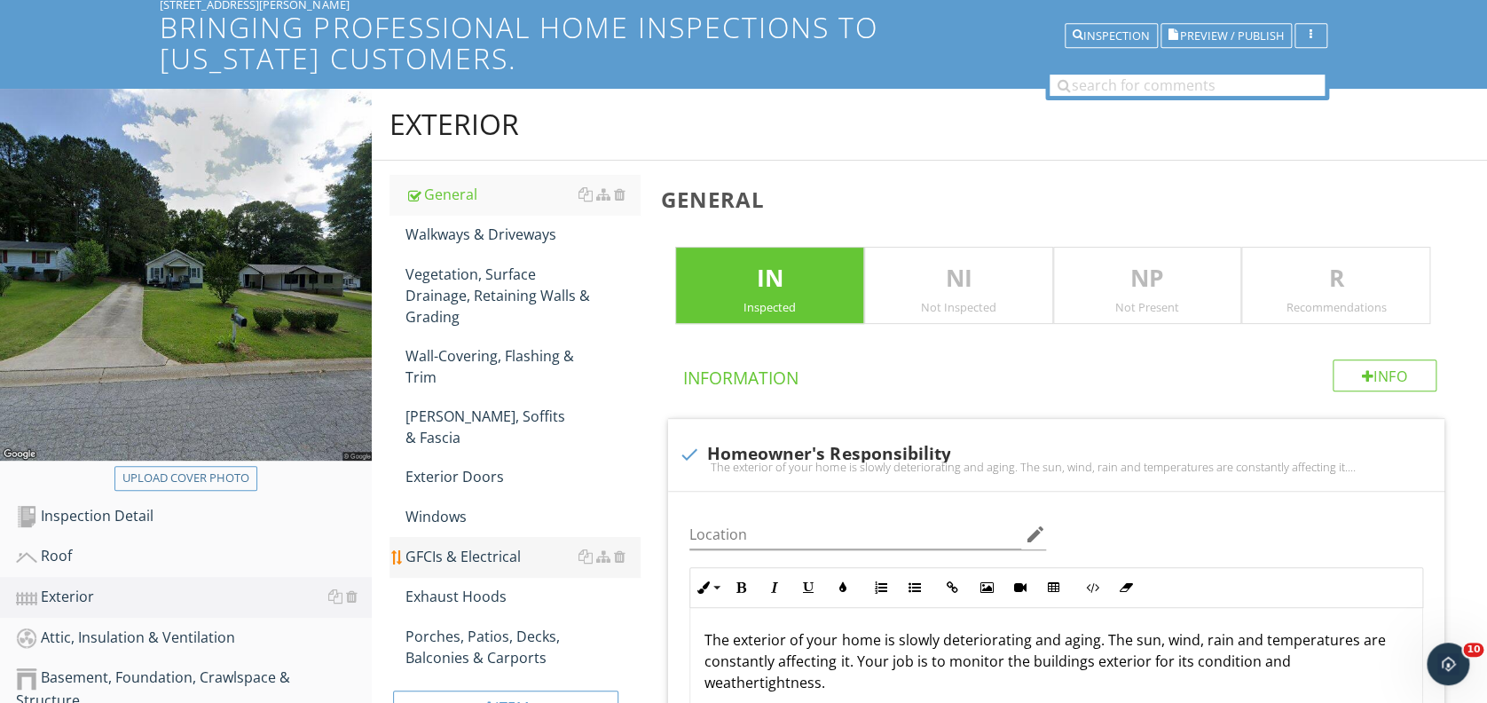
scroll to position [118, 0]
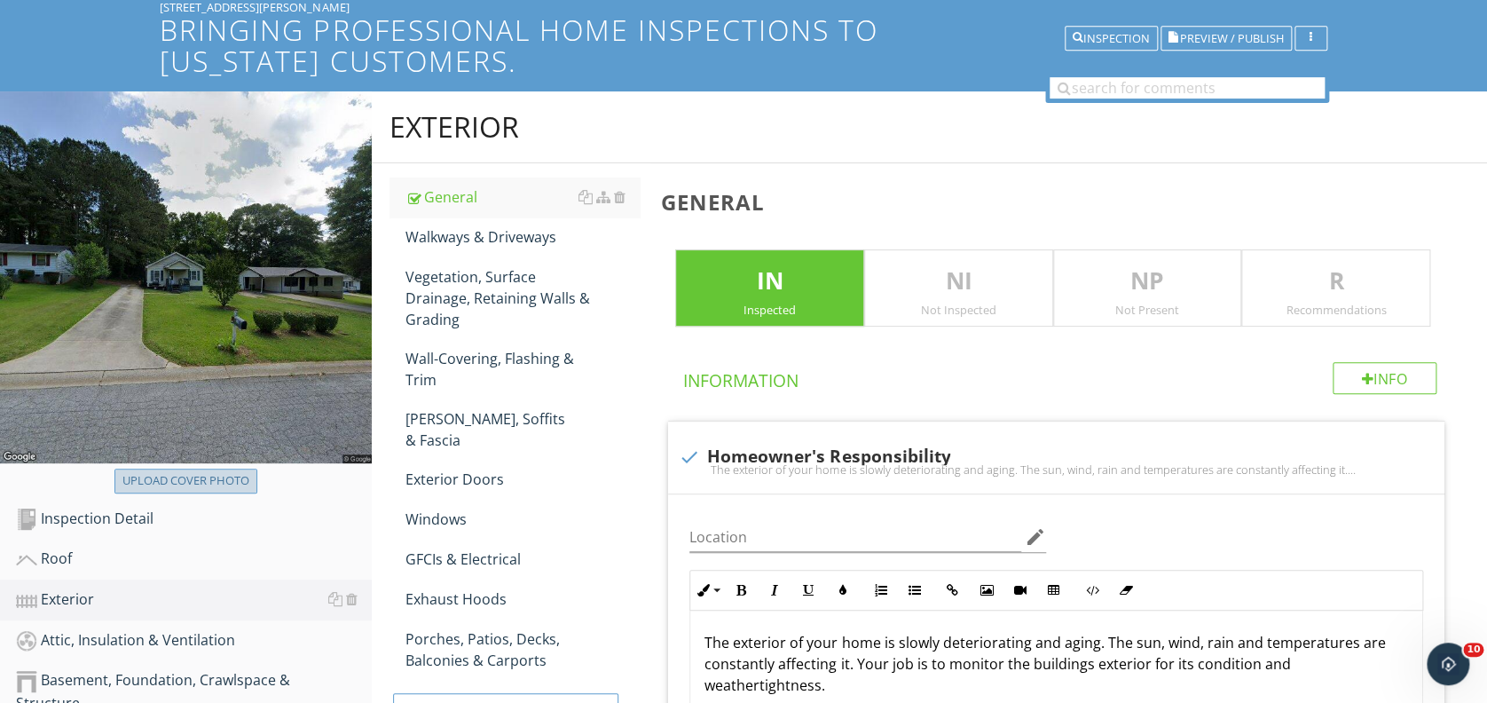
click at [199, 488] on div "Upload cover photo" at bounding box center [185, 481] width 127 height 18
type input "C:\fakepath\1.jpg"
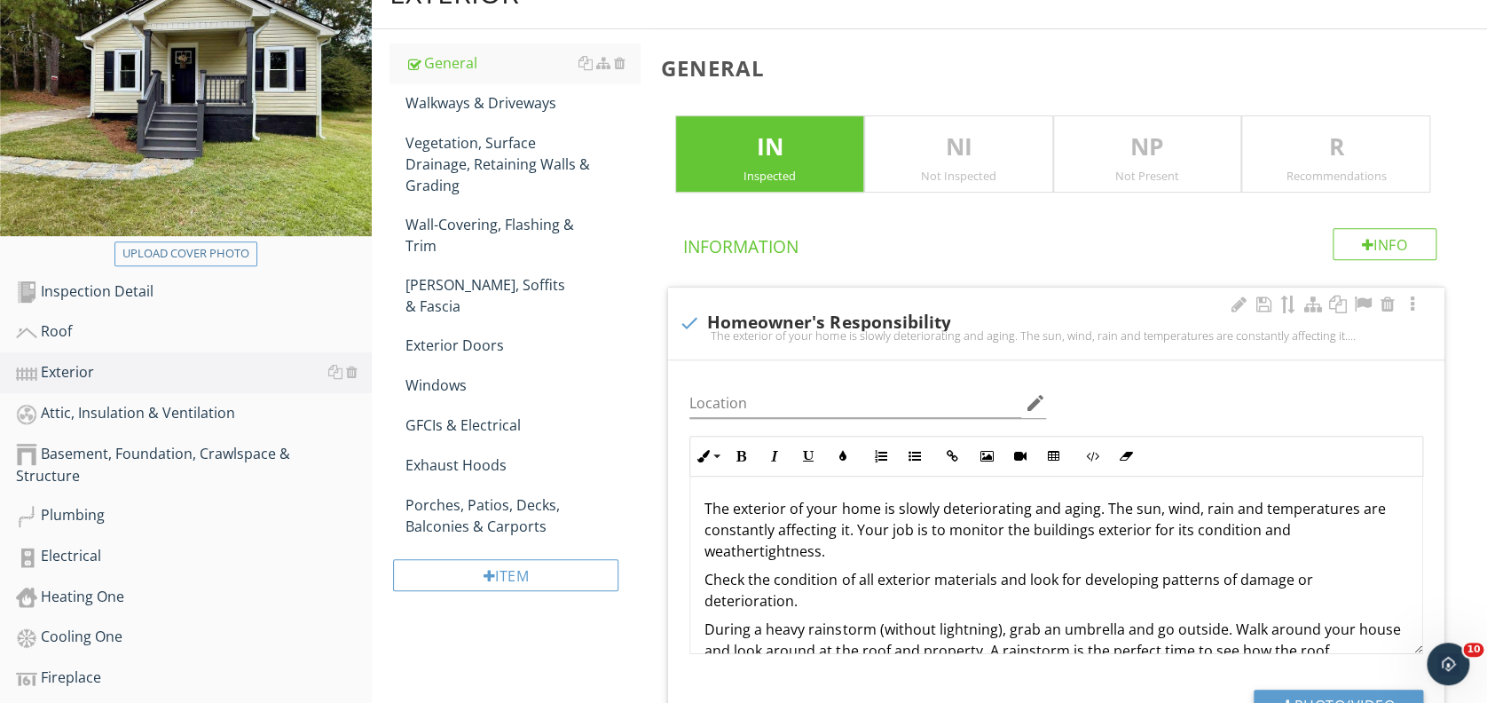
scroll to position [236, 0]
